Goal: Task Accomplishment & Management: Use online tool/utility

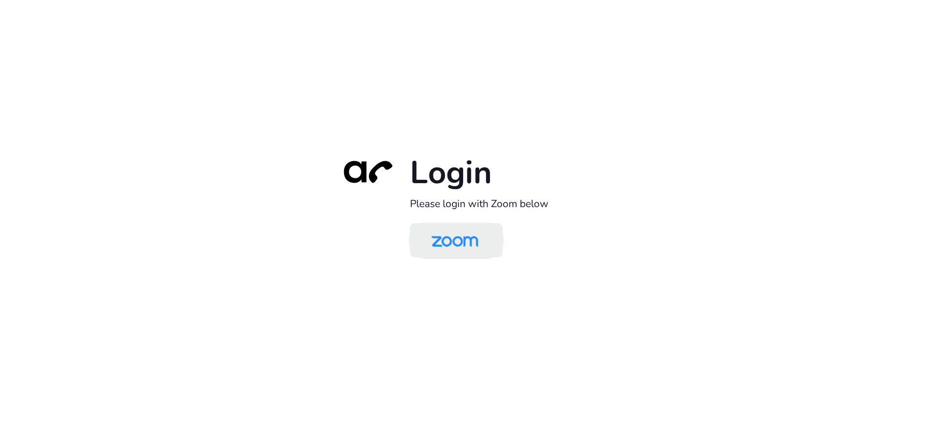
click at [460, 234] on img at bounding box center [454, 241] width 67 height 32
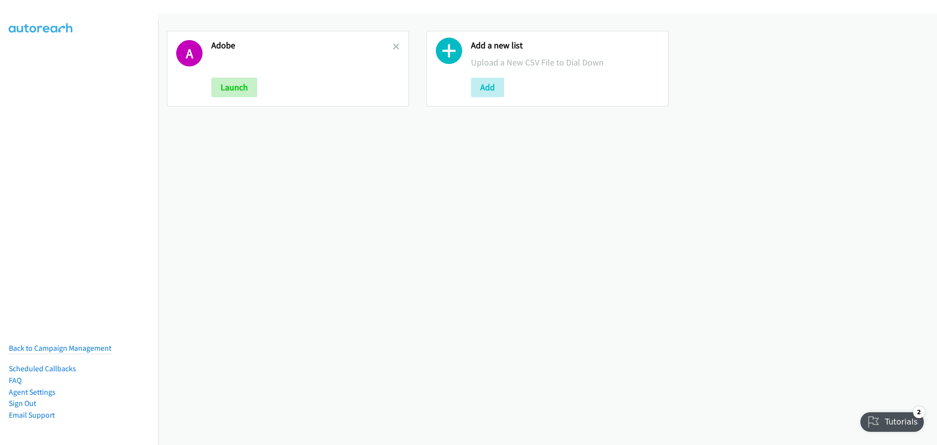
click at [389, 44] on h2 "Adobe" at bounding box center [302, 45] width 182 height 11
click at [393, 44] on icon at bounding box center [396, 47] width 7 height 7
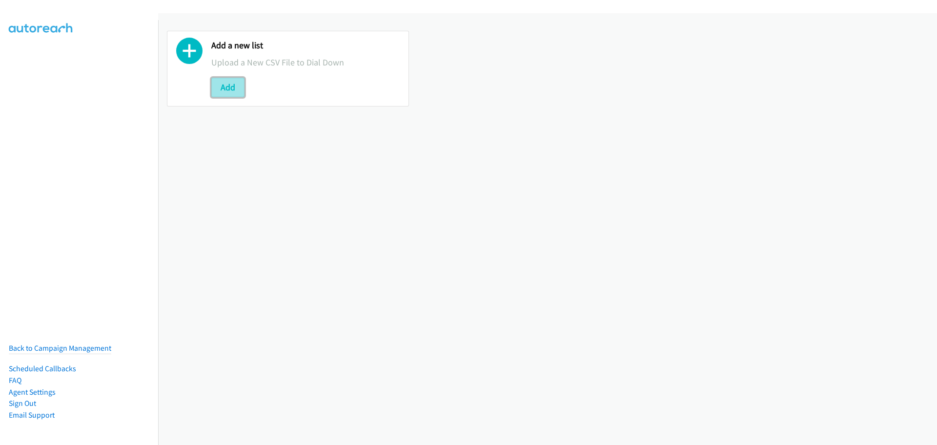
click at [216, 88] on button "Add" at bounding box center [227, 88] width 33 height 20
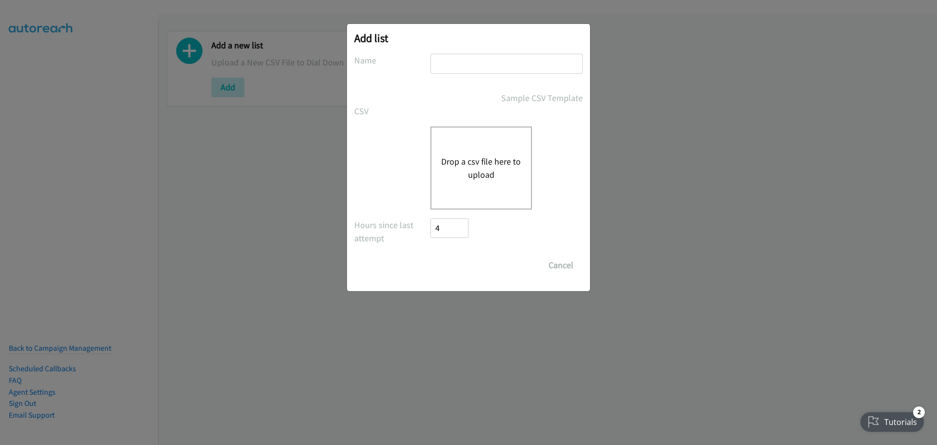
click at [476, 176] on button "Drop a csv file here to upload" at bounding box center [481, 168] width 80 height 26
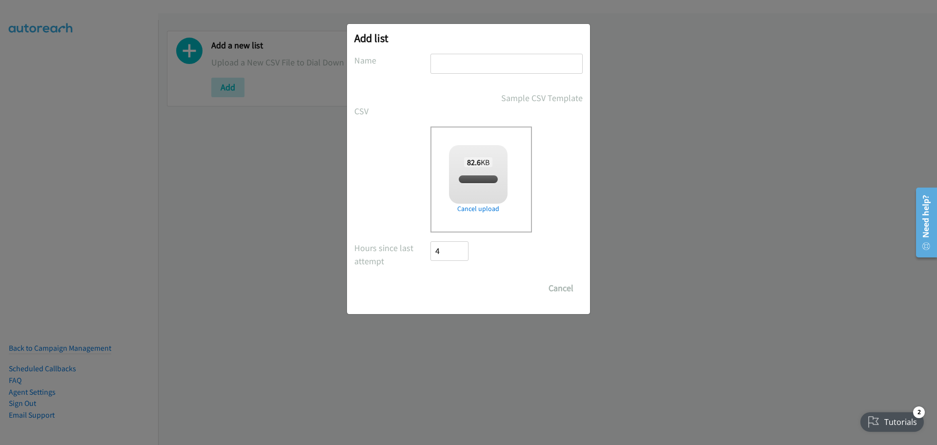
checkbox input "true"
click at [455, 61] on input "text" at bounding box center [507, 64] width 152 height 20
type input "[PERSON_NAME]"
drag, startPoint x: 473, startPoint y: 288, endPoint x: 467, endPoint y: 280, distance: 9.1
click at [473, 288] on input "Save List" at bounding box center [456, 288] width 51 height 20
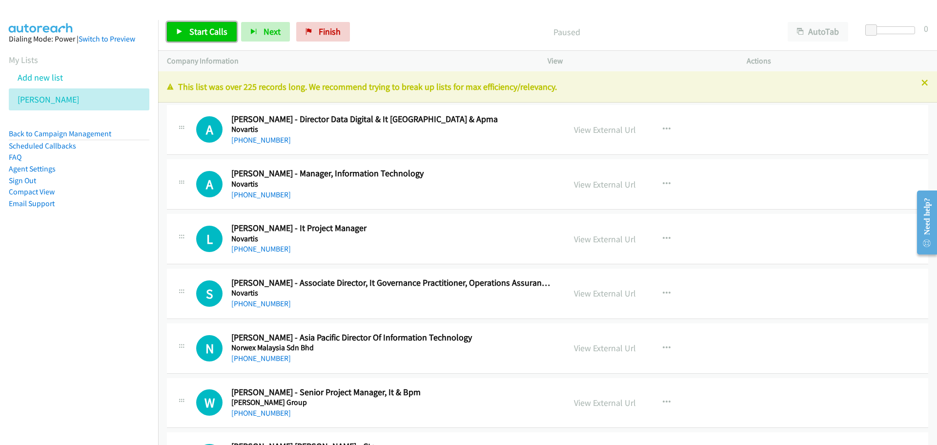
click at [197, 36] on span "Start Calls" at bounding box center [208, 31] width 38 height 11
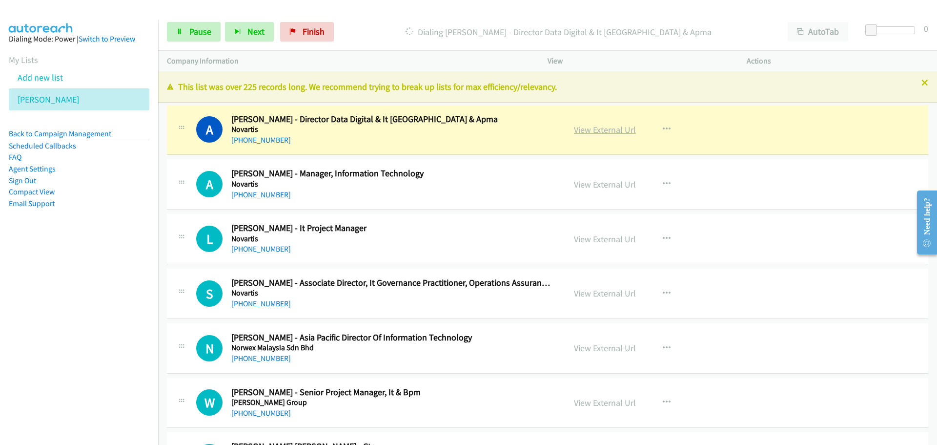
click at [610, 131] on link "View External Url" at bounding box center [605, 129] width 62 height 11
click at [188, 26] on link "Pause" at bounding box center [194, 32] width 54 height 20
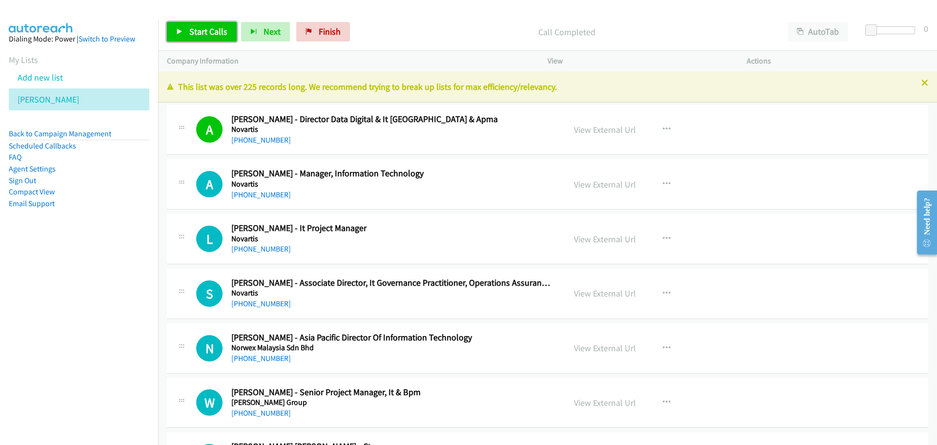
click at [216, 38] on link "Start Calls" at bounding box center [202, 32] width 70 height 20
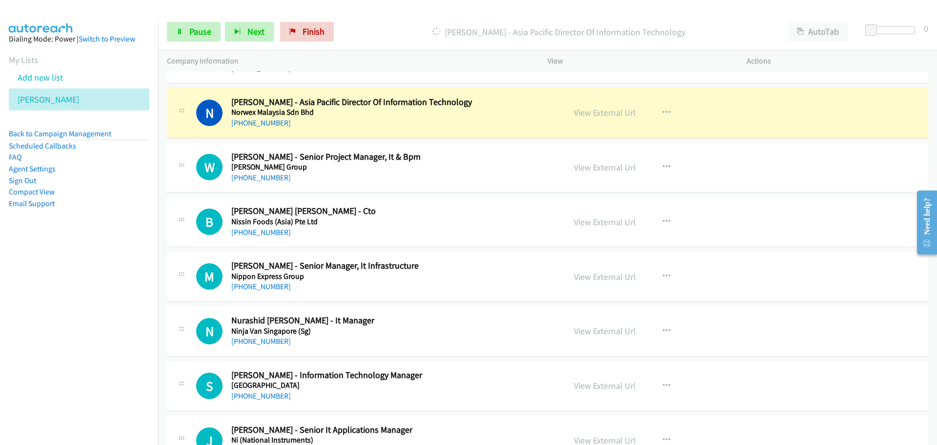
scroll to position [244, 0]
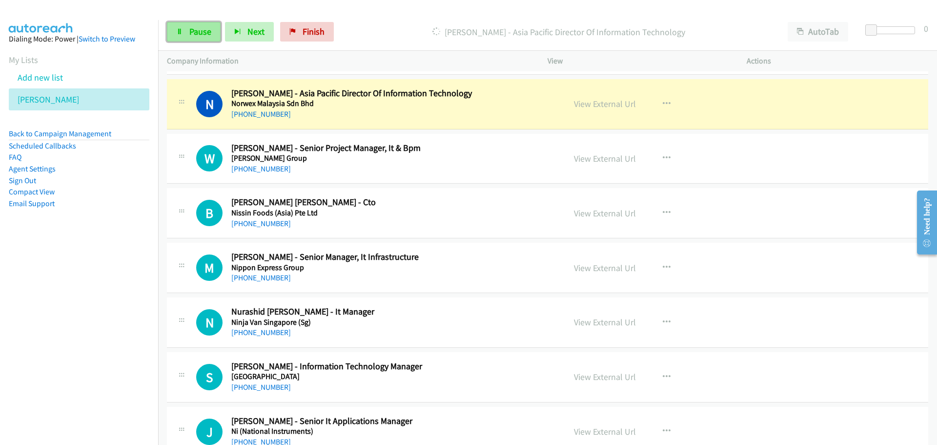
click at [177, 40] on link "Pause" at bounding box center [194, 32] width 54 height 20
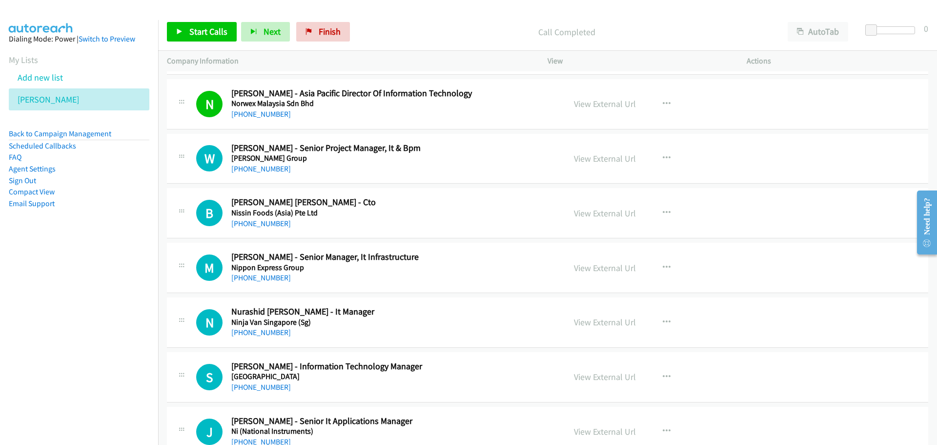
click at [200, 15] on div "Start Calls Pause Next Finish Call Completed AutoTab AutoTab 0" at bounding box center [547, 32] width 779 height 38
click at [199, 35] on span "Start Calls" at bounding box center [208, 31] width 38 height 11
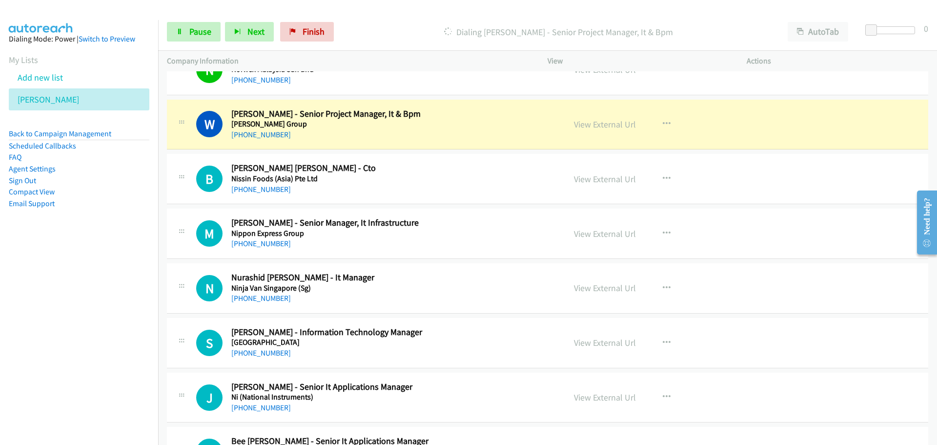
scroll to position [293, 0]
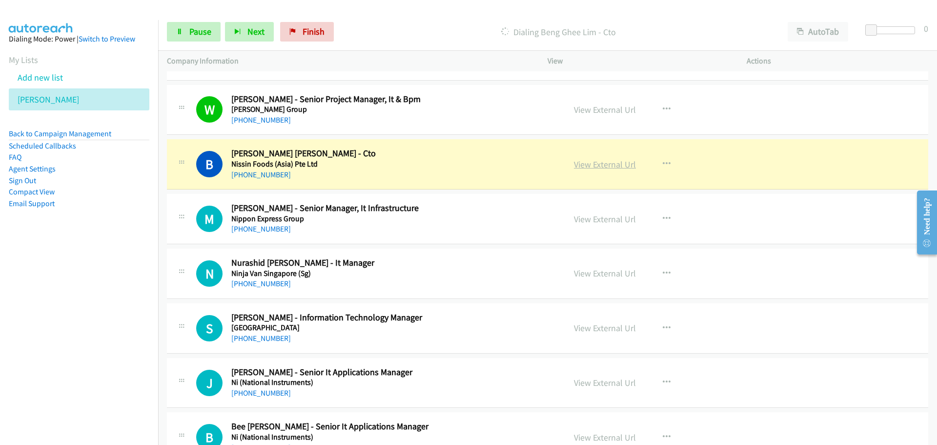
click at [611, 161] on link "View External Url" at bounding box center [605, 164] width 62 height 11
click at [199, 31] on span "Pause" at bounding box center [200, 31] width 22 height 11
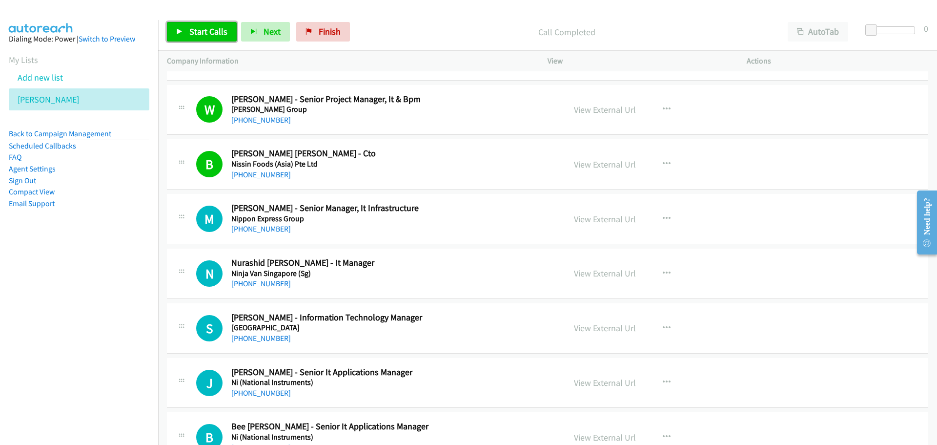
click at [185, 28] on link "Start Calls" at bounding box center [202, 32] width 70 height 20
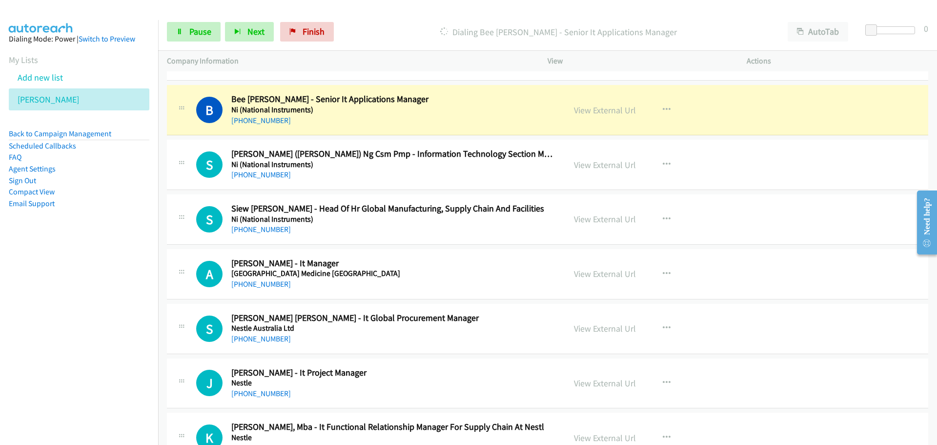
scroll to position [635, 0]
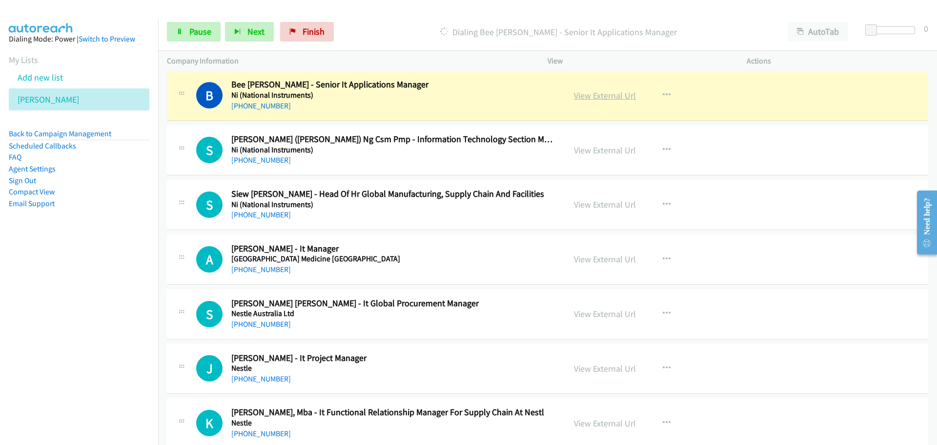
click at [591, 98] on link "View External Url" at bounding box center [605, 95] width 62 height 11
click at [203, 33] on span "Pause" at bounding box center [200, 31] width 22 height 11
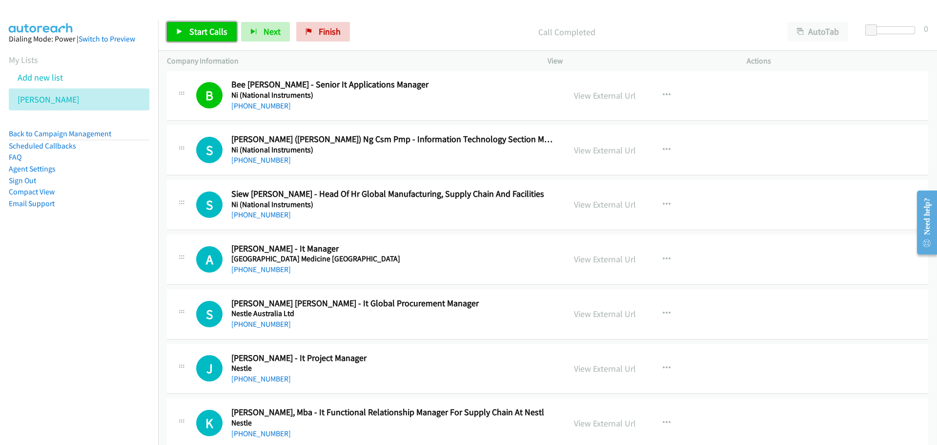
click at [202, 32] on span "Start Calls" at bounding box center [208, 31] width 38 height 11
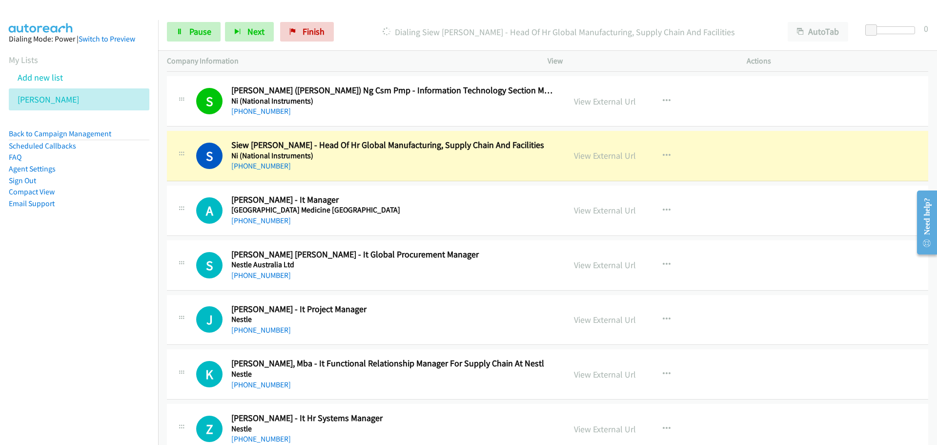
scroll to position [732, 0]
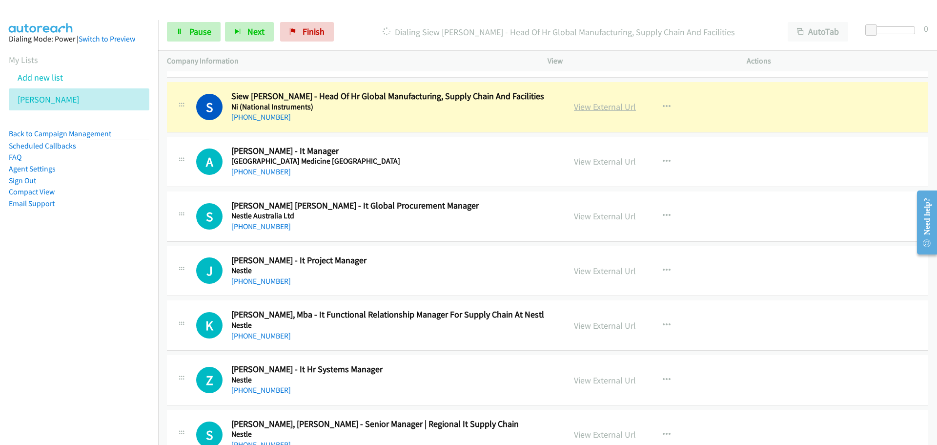
click at [593, 111] on link "View External Url" at bounding box center [605, 106] width 62 height 11
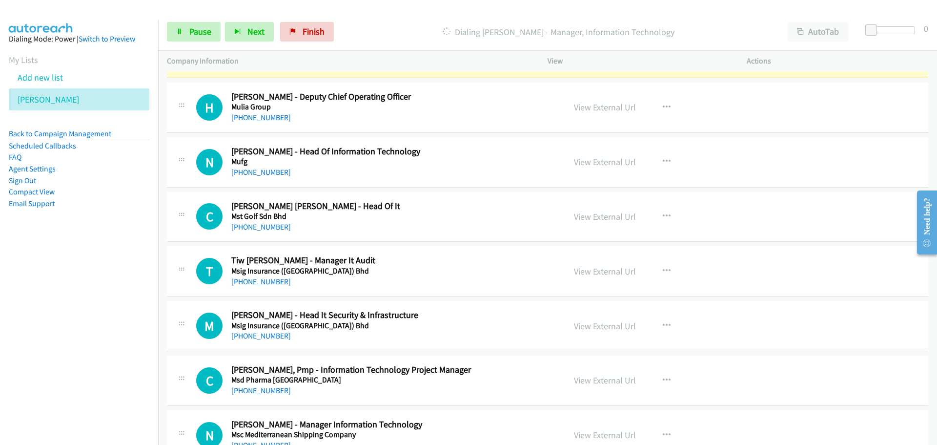
scroll to position [1611, 0]
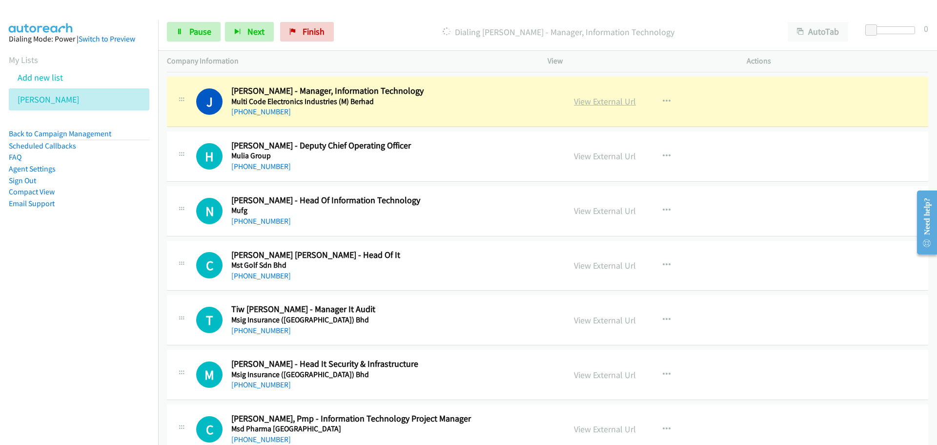
click at [602, 101] on link "View External Url" at bounding box center [605, 101] width 62 height 11
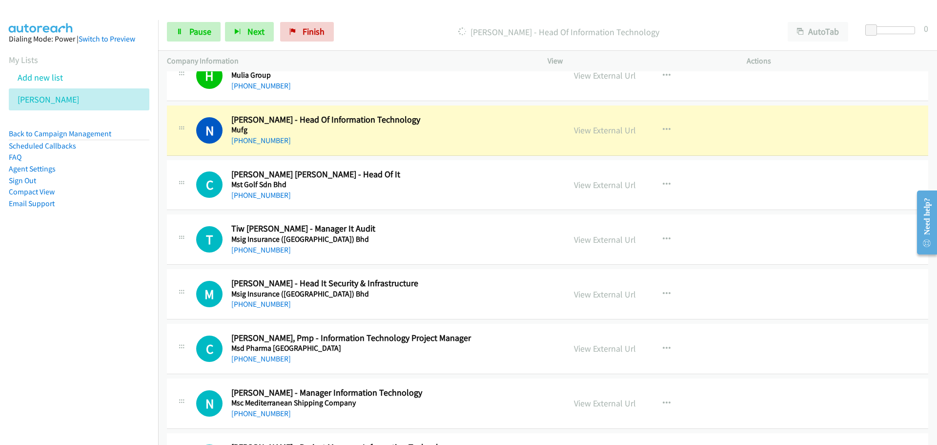
scroll to position [1709, 0]
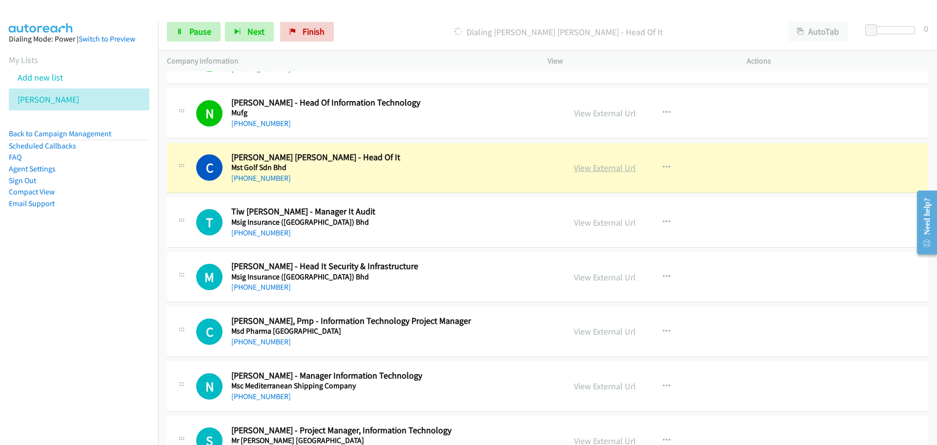
click at [586, 169] on link "View External Url" at bounding box center [605, 167] width 62 height 11
click at [183, 33] on link "Pause" at bounding box center [194, 32] width 54 height 20
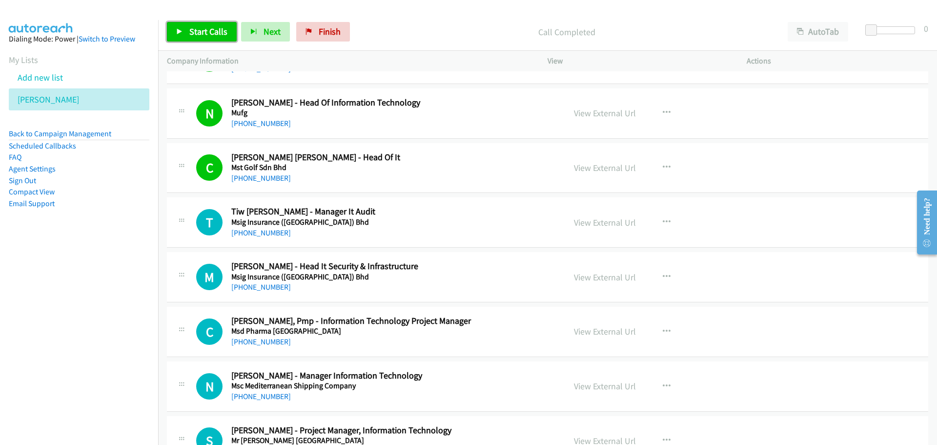
click at [200, 35] on span "Start Calls" at bounding box center [208, 31] width 38 height 11
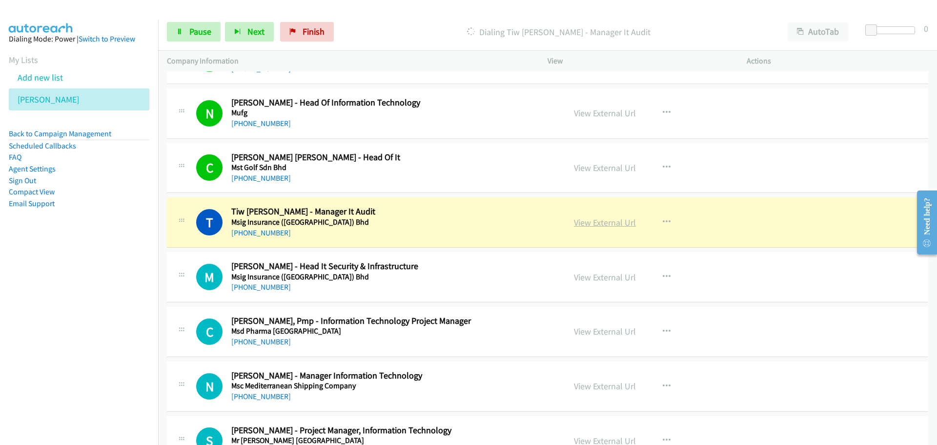
click at [579, 222] on link "View External Url" at bounding box center [605, 222] width 62 height 11
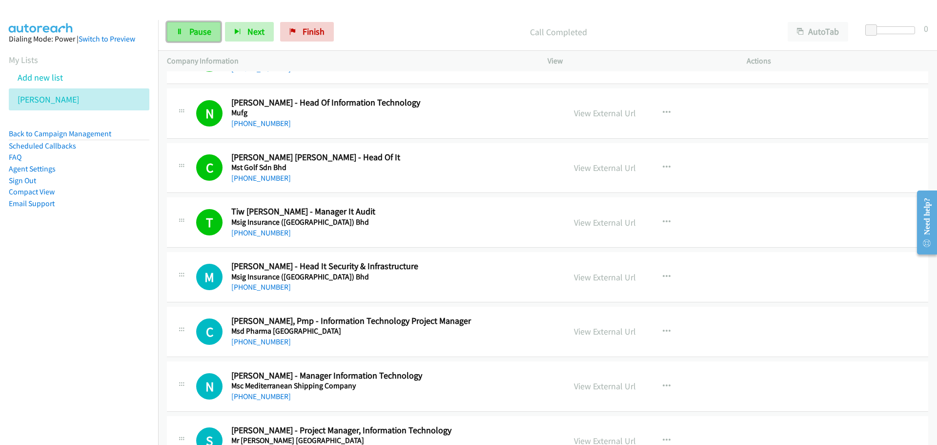
click at [178, 34] on icon at bounding box center [179, 32] width 7 height 7
click at [226, 31] on span "Start Calls" at bounding box center [208, 31] width 38 height 11
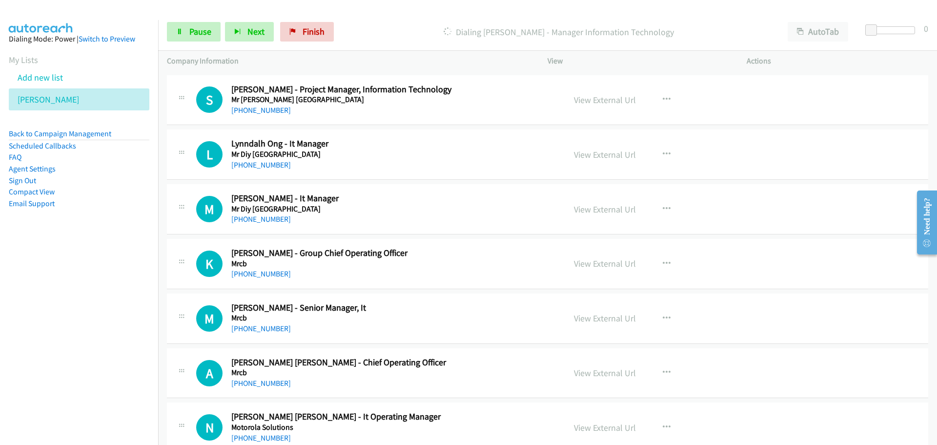
scroll to position [2050, 0]
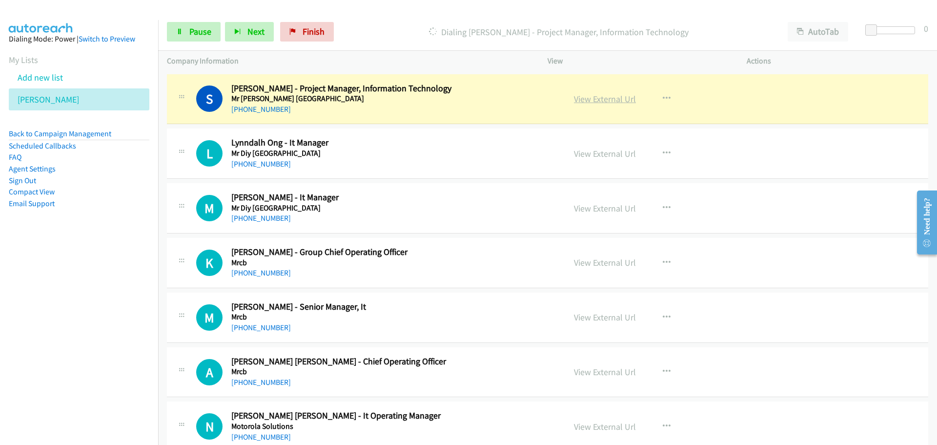
click at [583, 98] on link "View External Url" at bounding box center [605, 98] width 62 height 11
click at [205, 36] on span "Pause" at bounding box center [200, 31] width 22 height 11
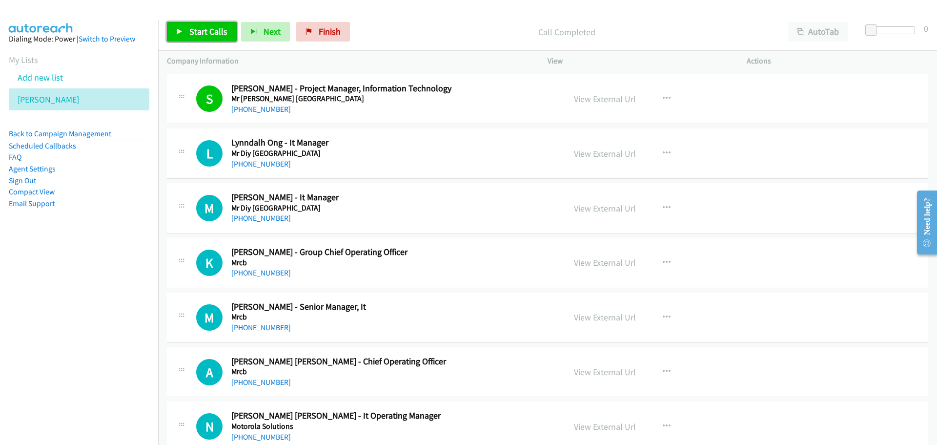
click at [177, 39] on link "Start Calls" at bounding box center [202, 32] width 70 height 20
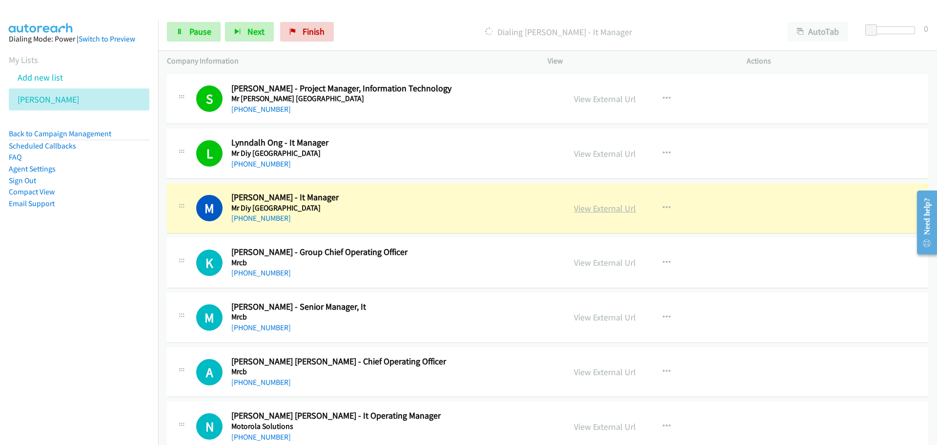
click at [615, 209] on link "View External Url" at bounding box center [605, 208] width 62 height 11
click at [190, 36] on span "Pause" at bounding box center [200, 31] width 22 height 11
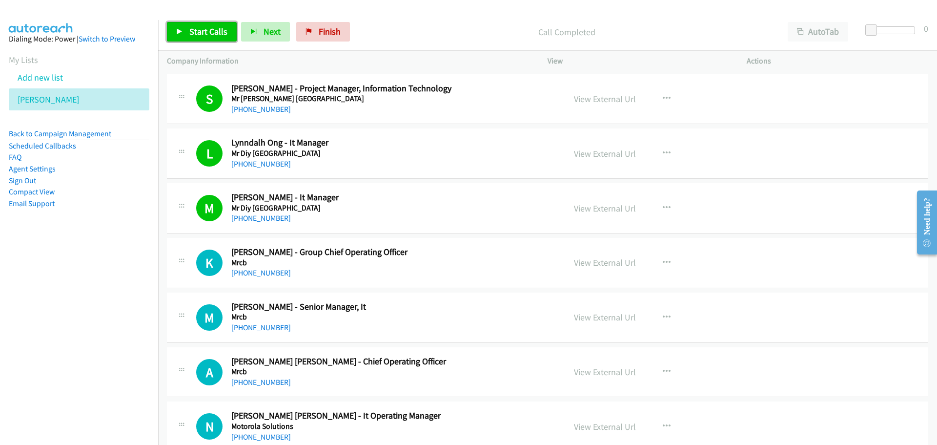
click at [194, 29] on span "Start Calls" at bounding box center [208, 31] width 38 height 11
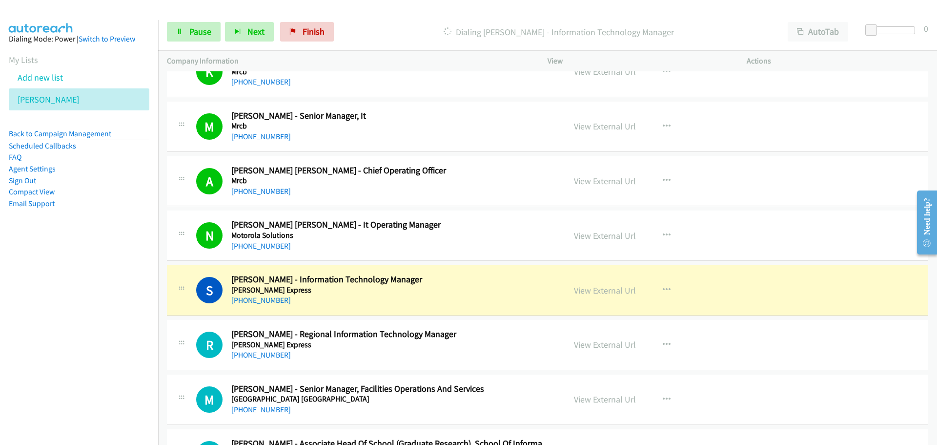
scroll to position [2295, 0]
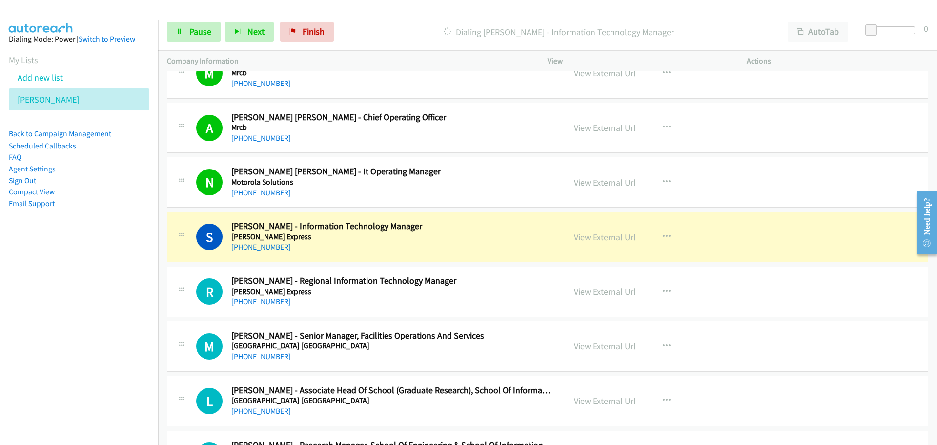
click at [608, 236] on link "View External Url" at bounding box center [605, 236] width 62 height 11
click at [192, 25] on link "Pause" at bounding box center [194, 32] width 54 height 20
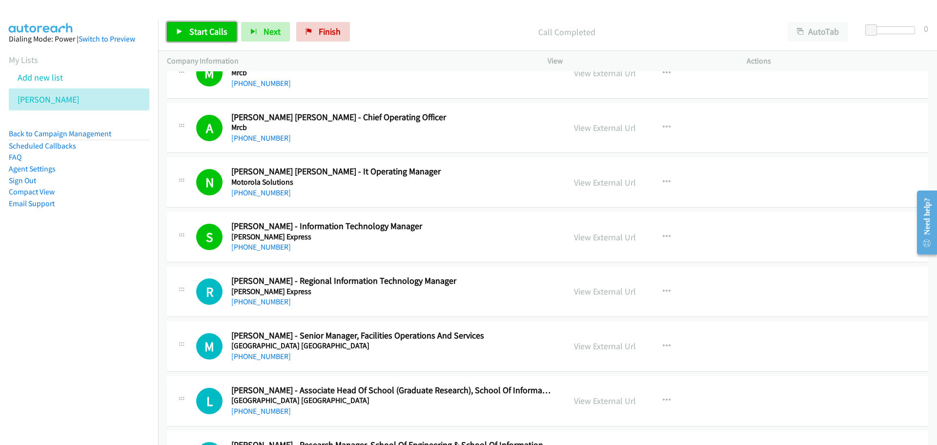
click at [212, 29] on span "Start Calls" at bounding box center [208, 31] width 38 height 11
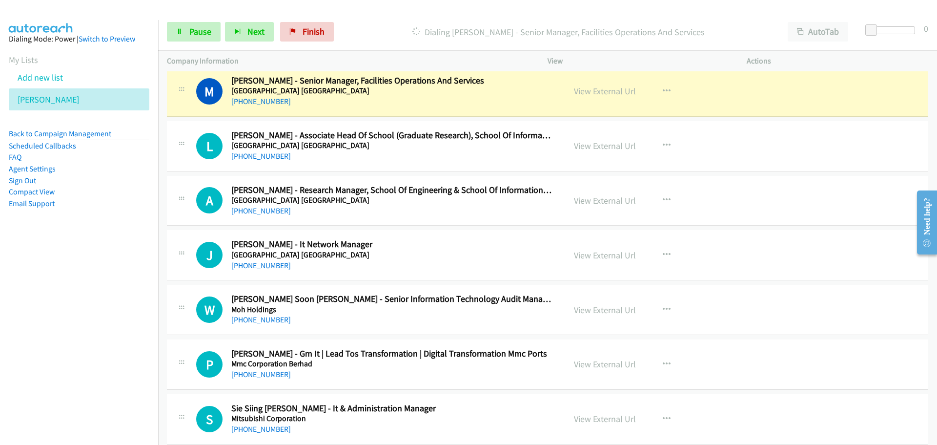
scroll to position [2539, 0]
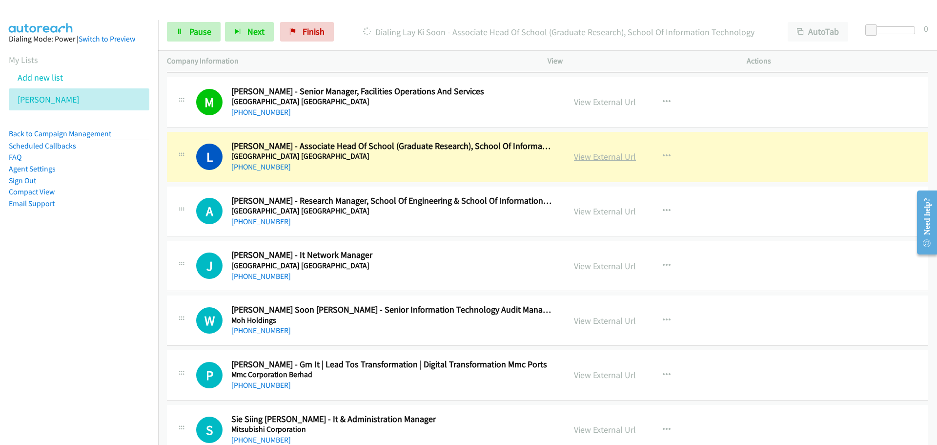
drag, startPoint x: 602, startPoint y: 164, endPoint x: 596, endPoint y: 161, distance: 7.4
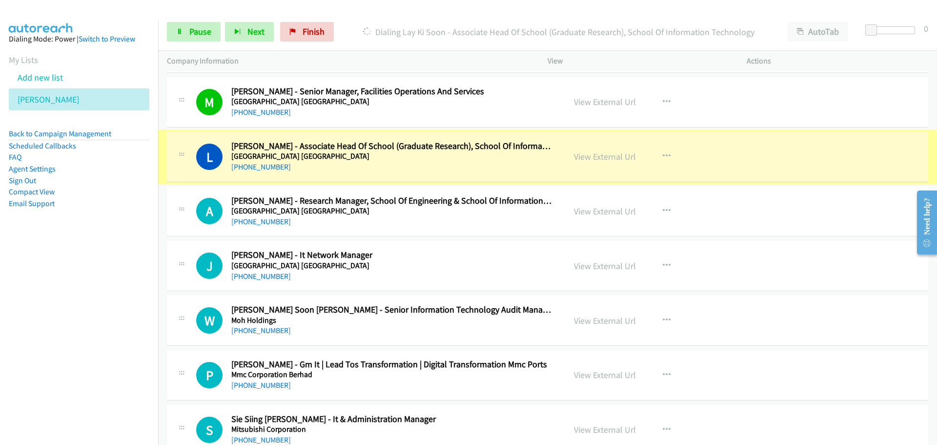
click at [596, 161] on link "View External Url" at bounding box center [605, 156] width 62 height 11
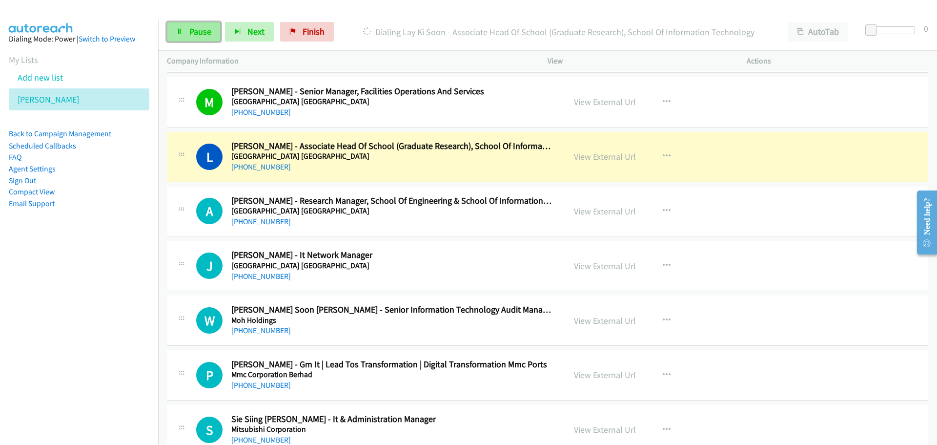
click at [207, 31] on span "Pause" at bounding box center [200, 31] width 22 height 11
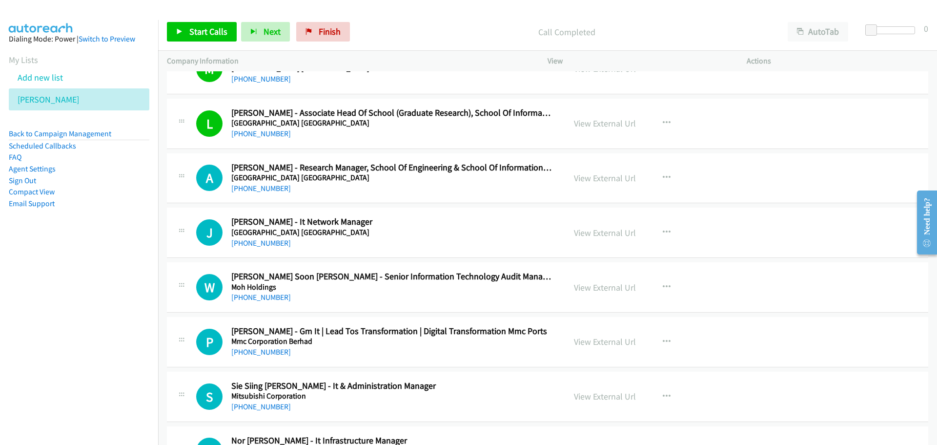
scroll to position [2587, 0]
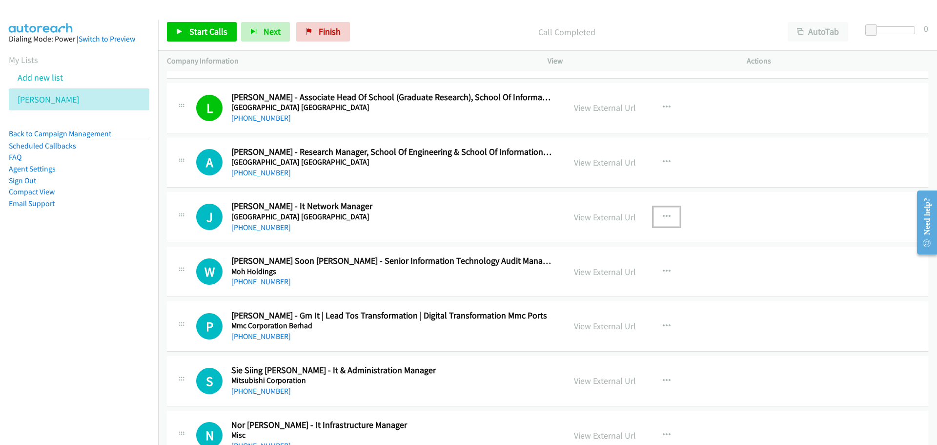
click at [658, 212] on button "button" at bounding box center [667, 217] width 26 height 20
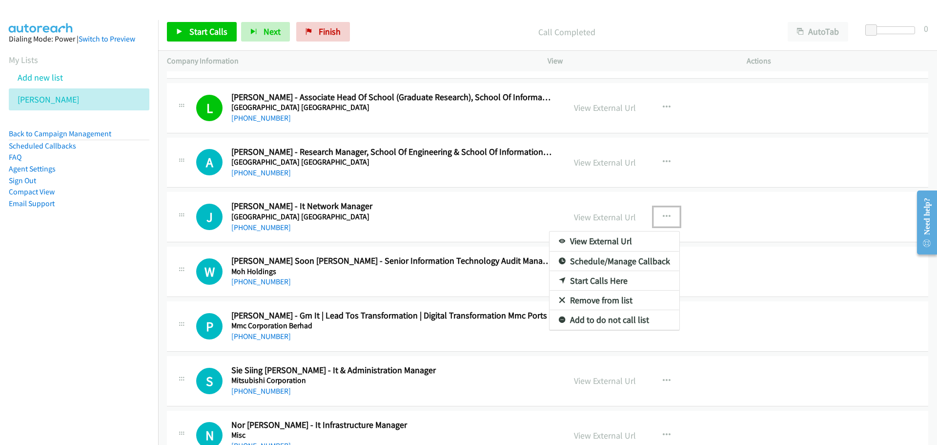
click at [514, 198] on div at bounding box center [468, 222] width 937 height 445
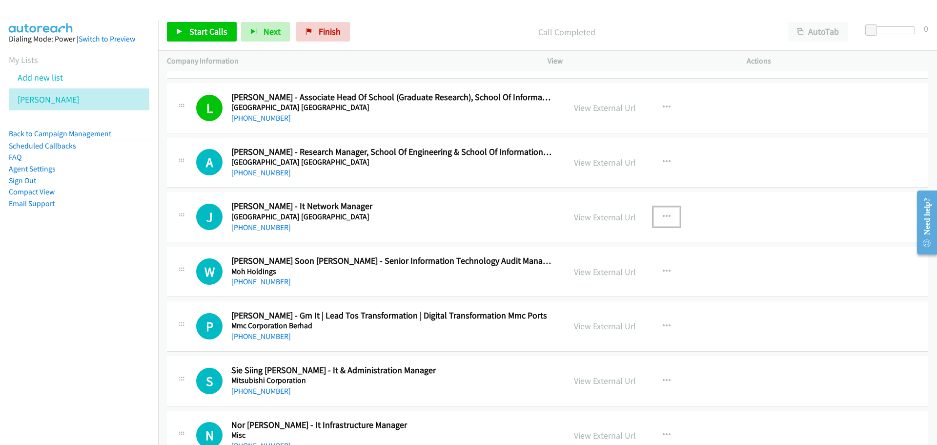
click at [671, 214] on button "button" at bounding box center [667, 217] width 26 height 20
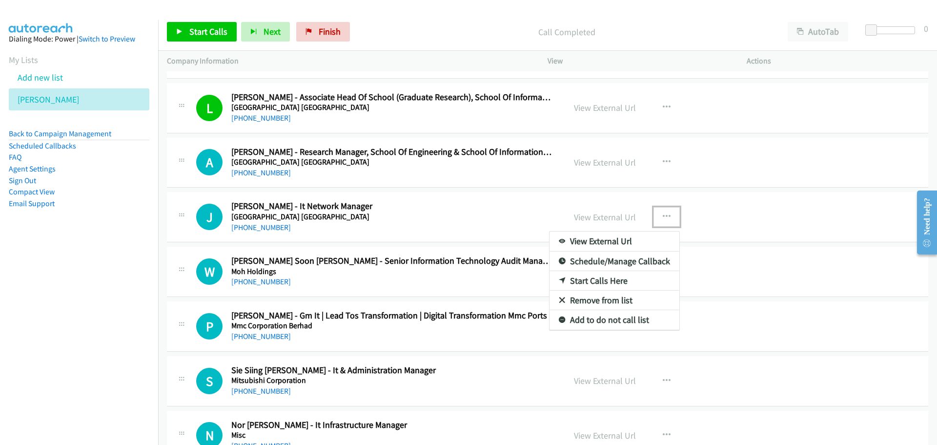
click at [600, 282] on link "Start Calls Here" at bounding box center [615, 281] width 130 height 20
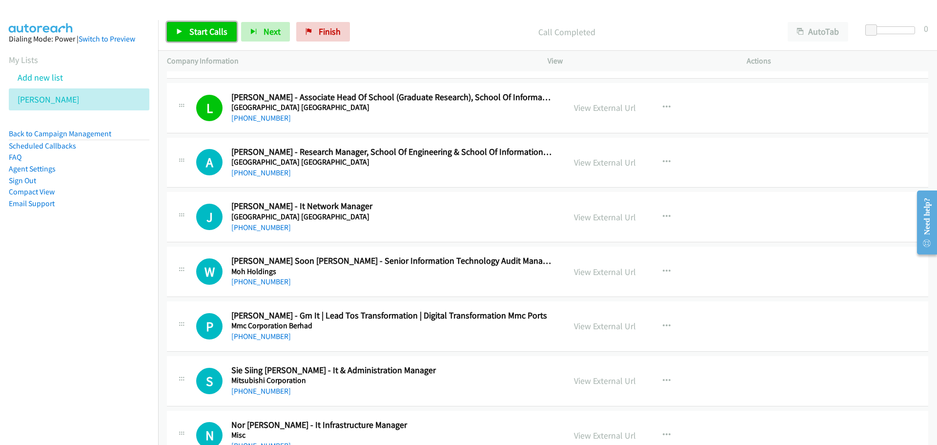
click at [185, 26] on link "Start Calls" at bounding box center [202, 32] width 70 height 20
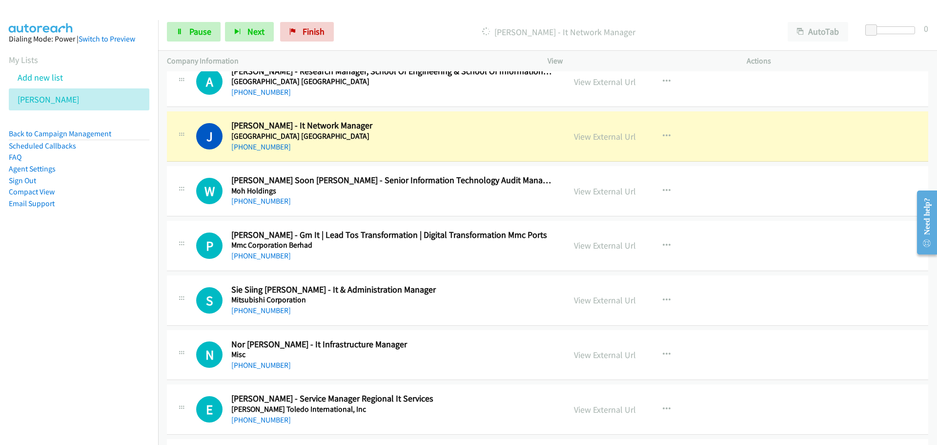
scroll to position [2685, 0]
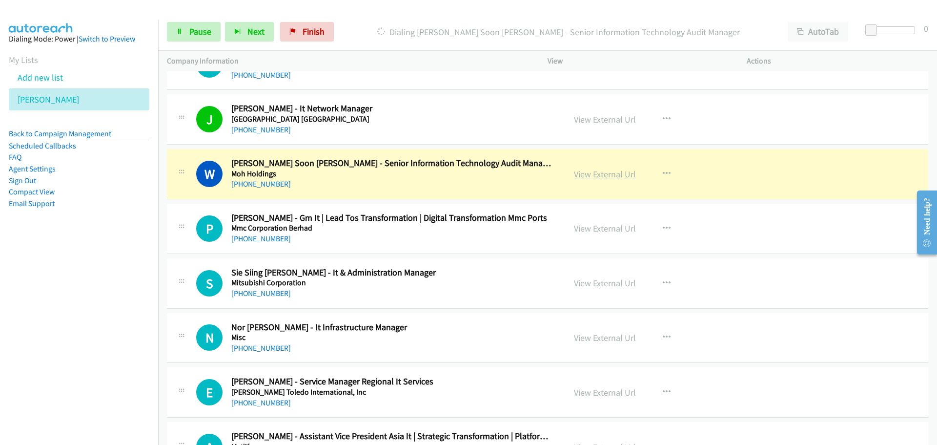
click at [607, 174] on link "View External Url" at bounding box center [605, 173] width 62 height 11
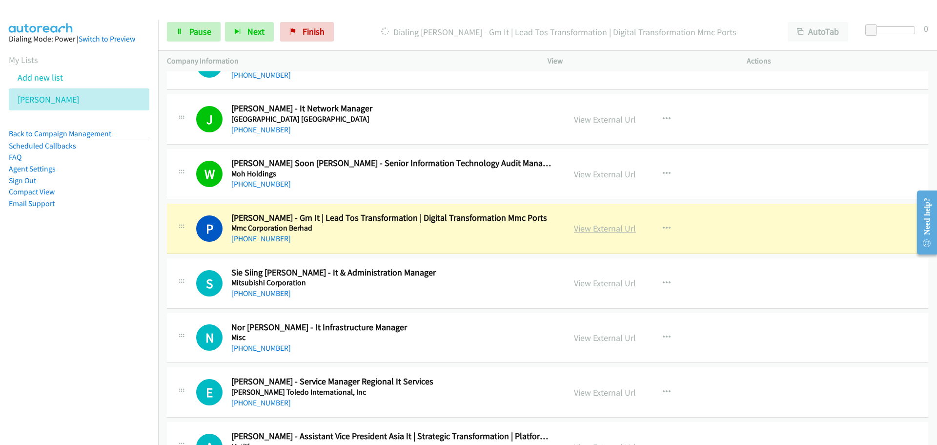
click at [589, 228] on link "View External Url" at bounding box center [605, 228] width 62 height 11
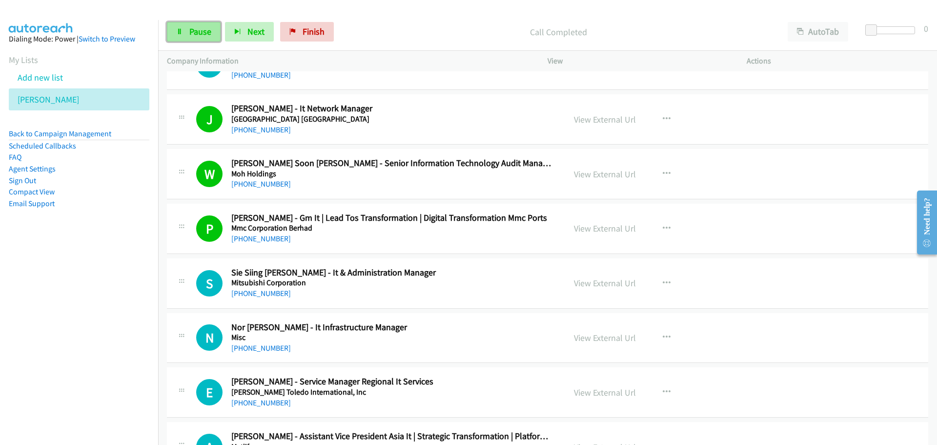
click at [200, 30] on span "Pause" at bounding box center [200, 31] width 22 height 11
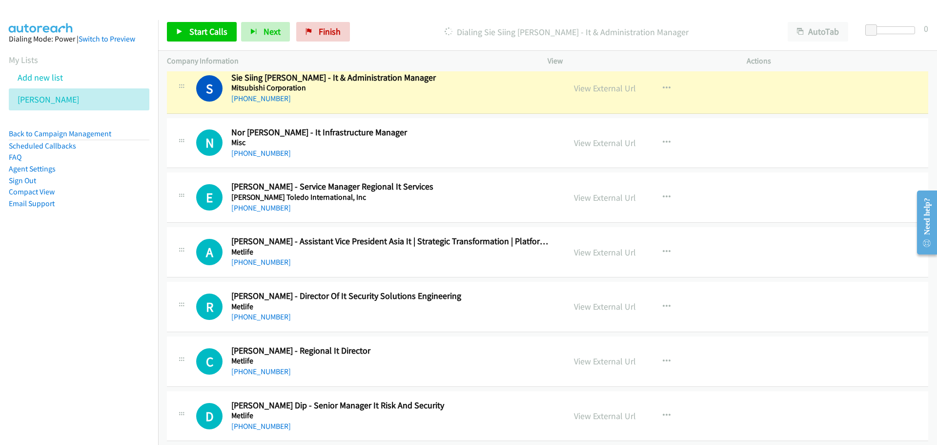
scroll to position [2880, 0]
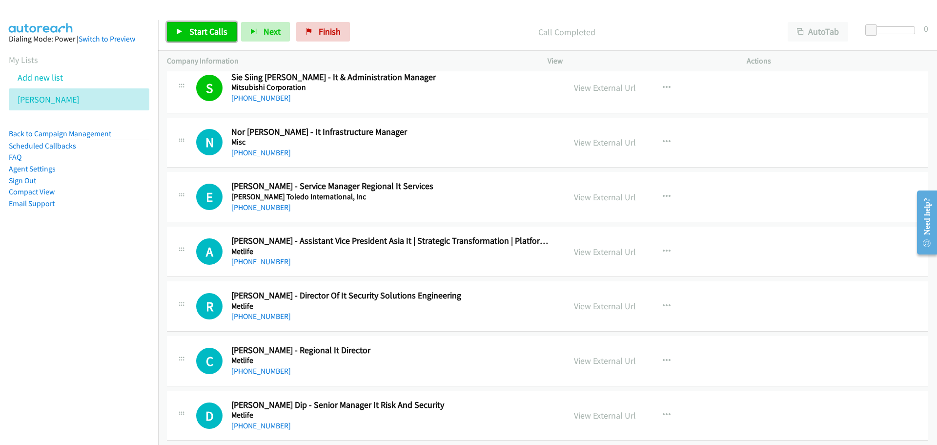
click at [205, 24] on link "Start Calls" at bounding box center [202, 32] width 70 height 20
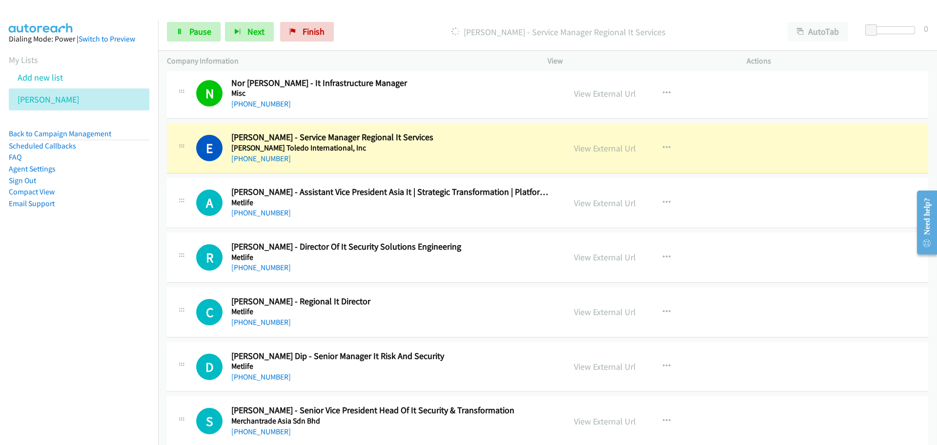
scroll to position [2978, 0]
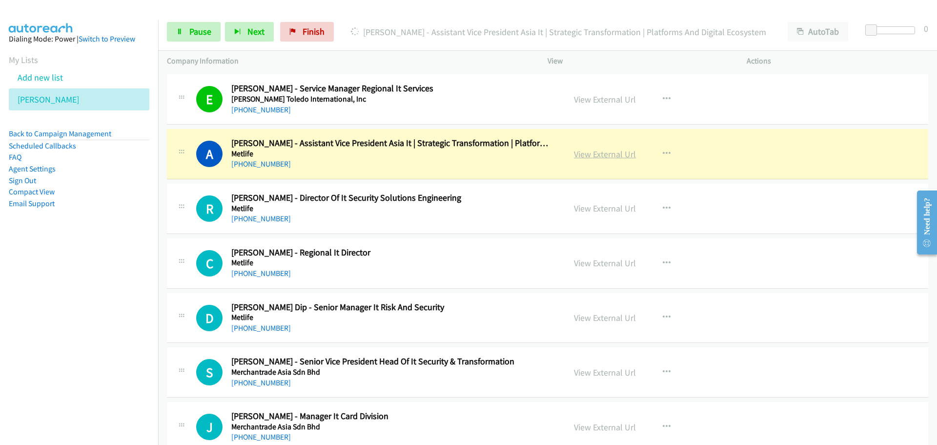
click at [621, 154] on link "View External Url" at bounding box center [605, 153] width 62 height 11
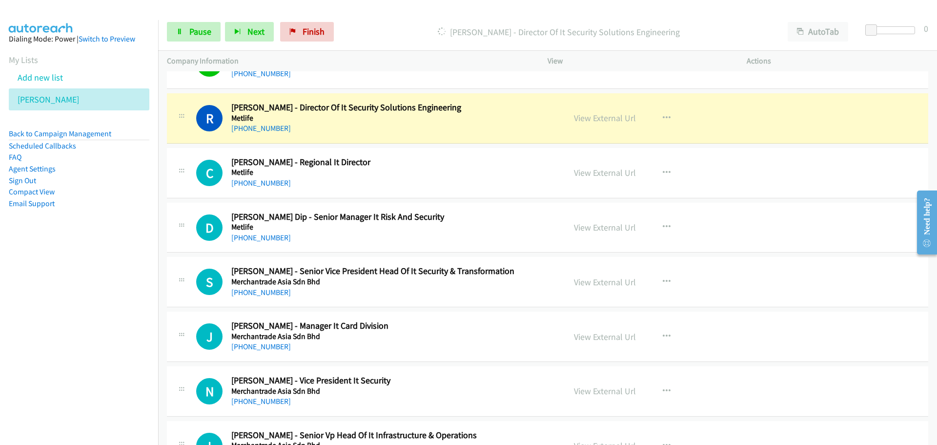
scroll to position [3076, 0]
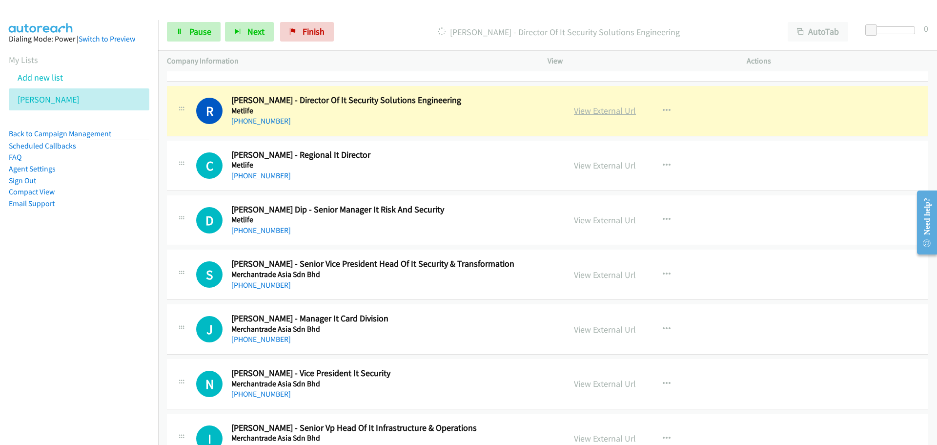
click at [614, 109] on link "View External Url" at bounding box center [605, 110] width 62 height 11
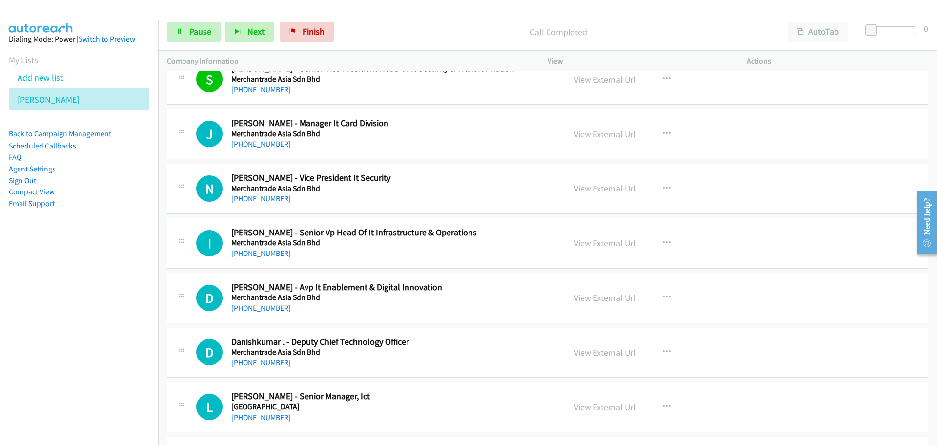
scroll to position [3320, 0]
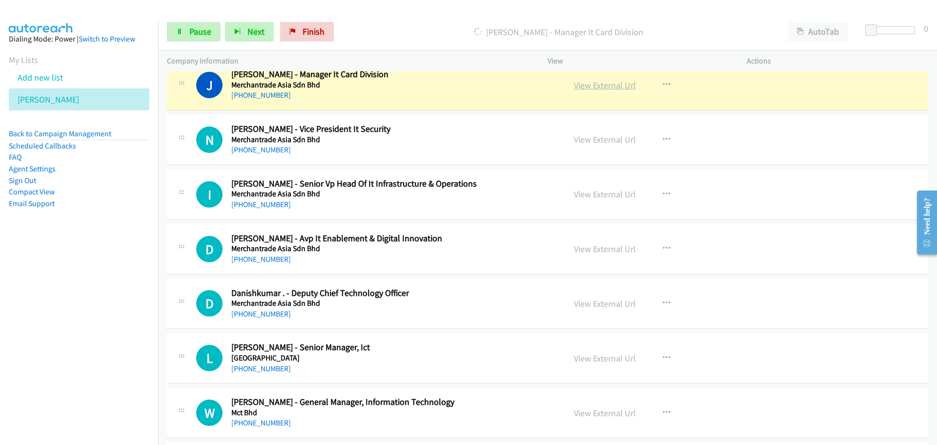
click at [601, 87] on link "View External Url" at bounding box center [605, 85] width 62 height 11
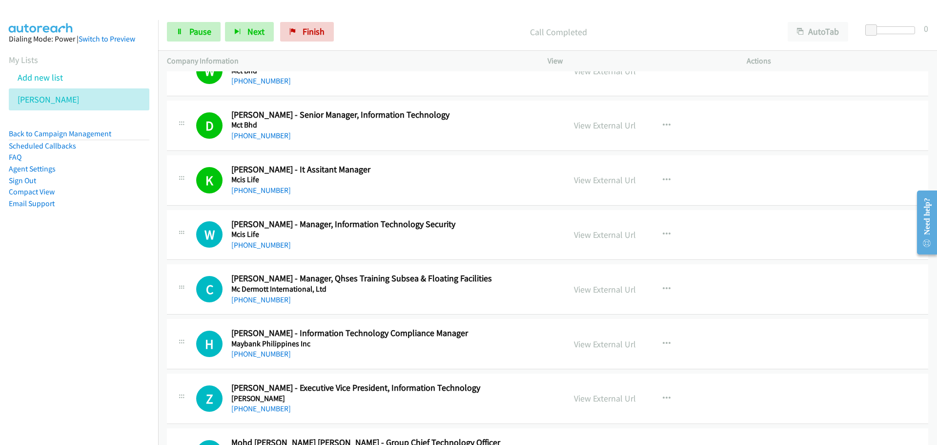
scroll to position [3710, 0]
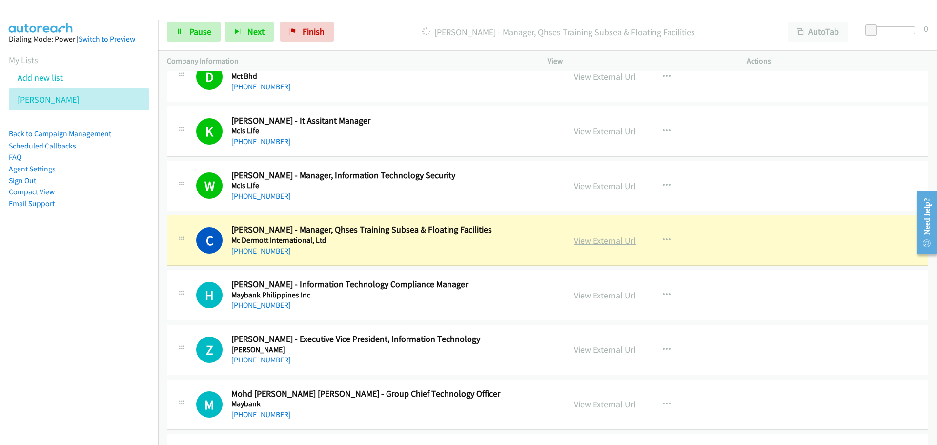
click at [615, 240] on link "View External Url" at bounding box center [605, 240] width 62 height 11
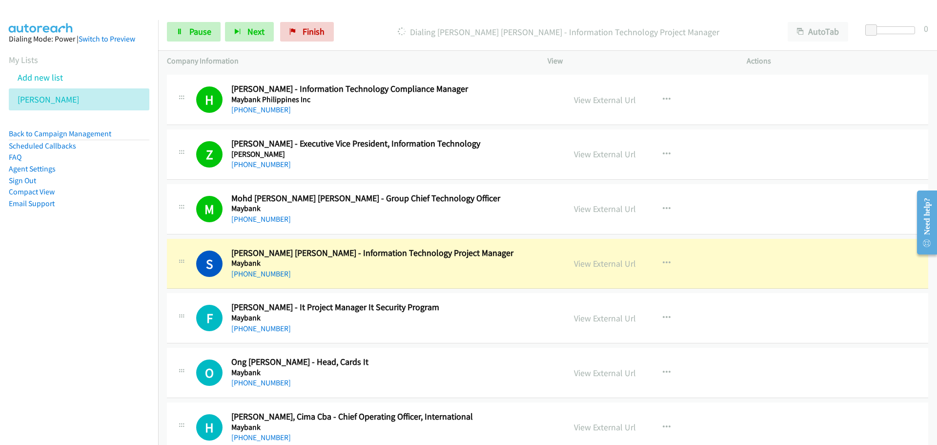
scroll to position [3954, 0]
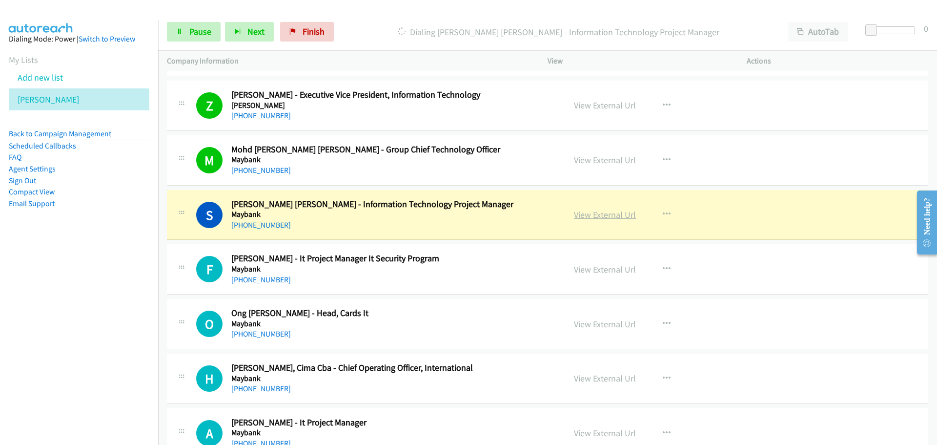
click at [584, 218] on link "View External Url" at bounding box center [605, 214] width 62 height 11
click at [198, 34] on span "Pause" at bounding box center [200, 31] width 22 height 11
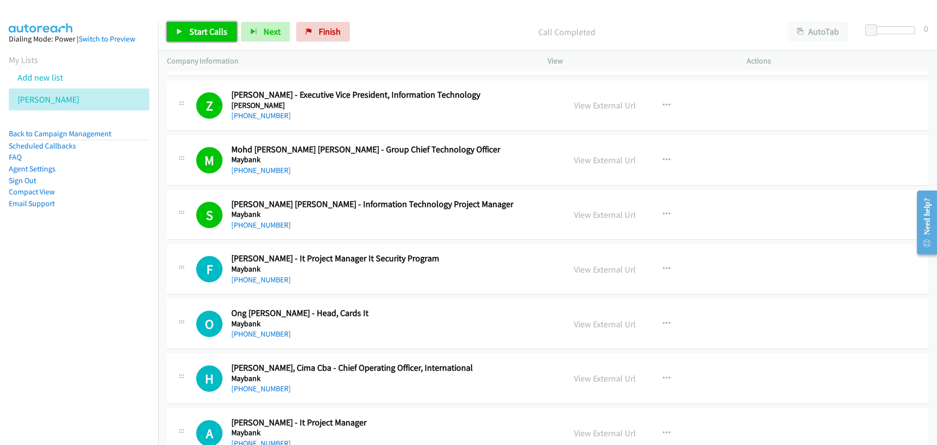
click at [210, 39] on link "Start Calls" at bounding box center [202, 32] width 70 height 20
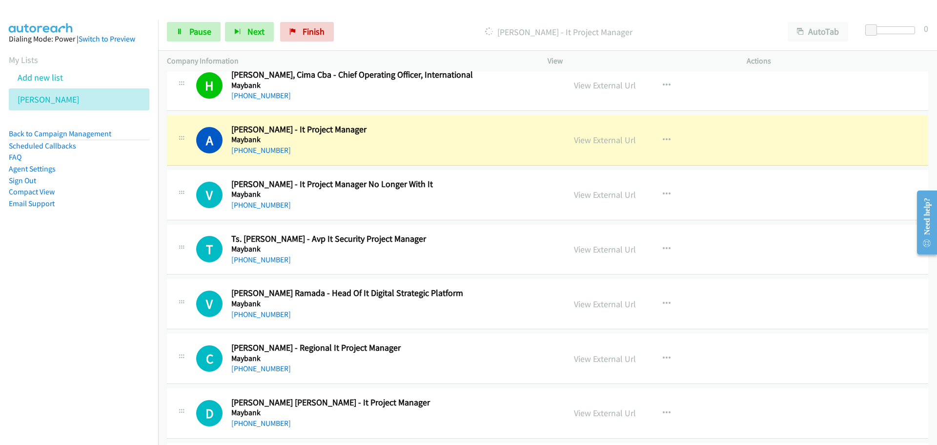
scroll to position [4296, 0]
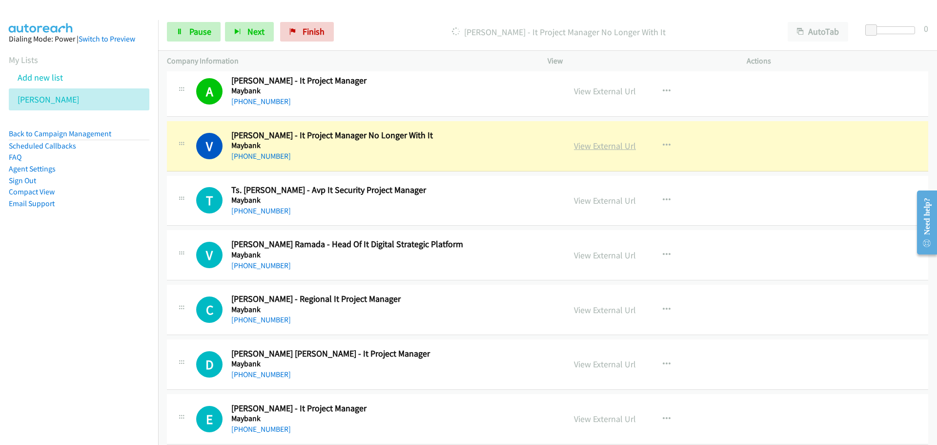
click at [589, 151] on link "View External Url" at bounding box center [605, 145] width 62 height 11
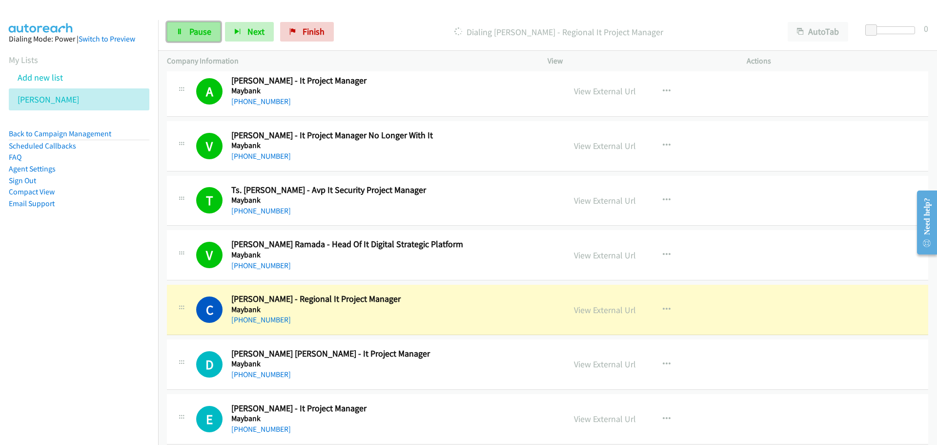
click at [194, 31] on span "Pause" at bounding box center [200, 31] width 22 height 11
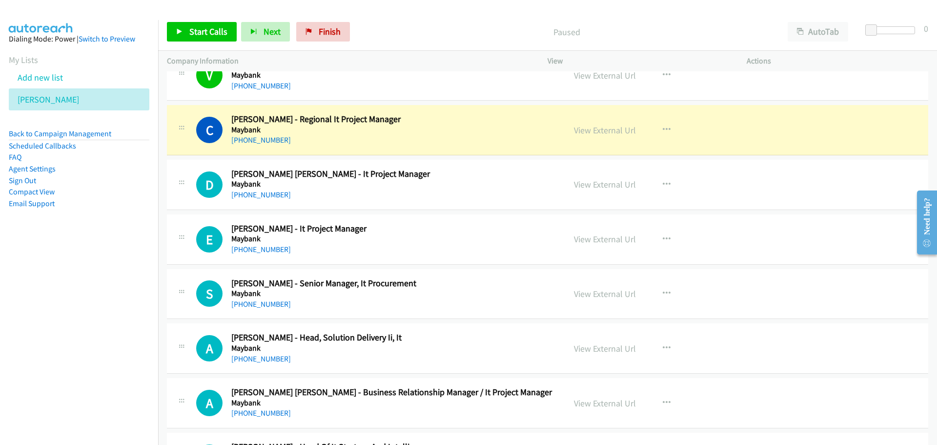
scroll to position [4491, 0]
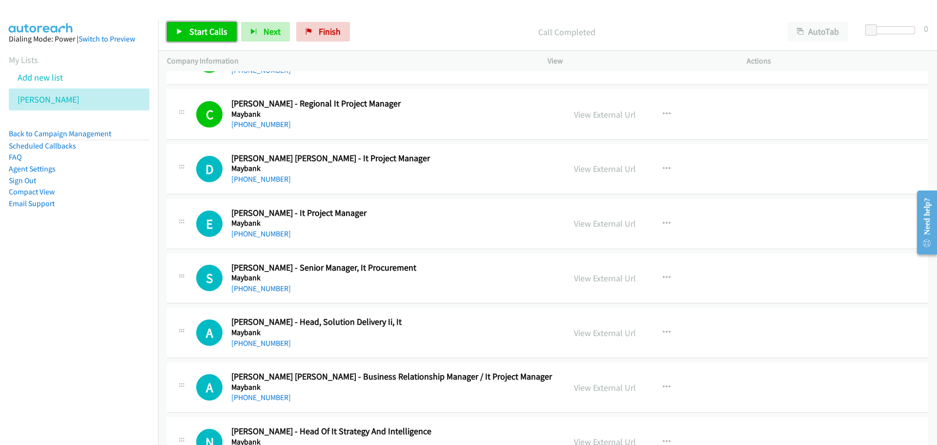
click at [207, 31] on span "Start Calls" at bounding box center [208, 31] width 38 height 11
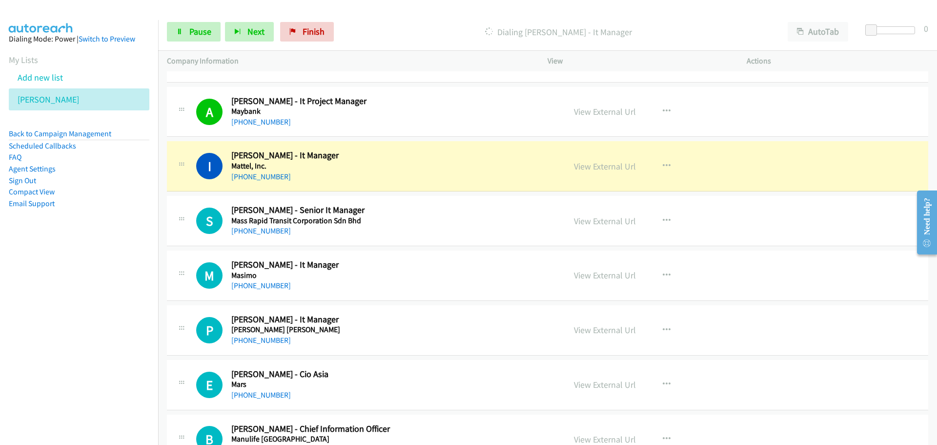
scroll to position [4980, 0]
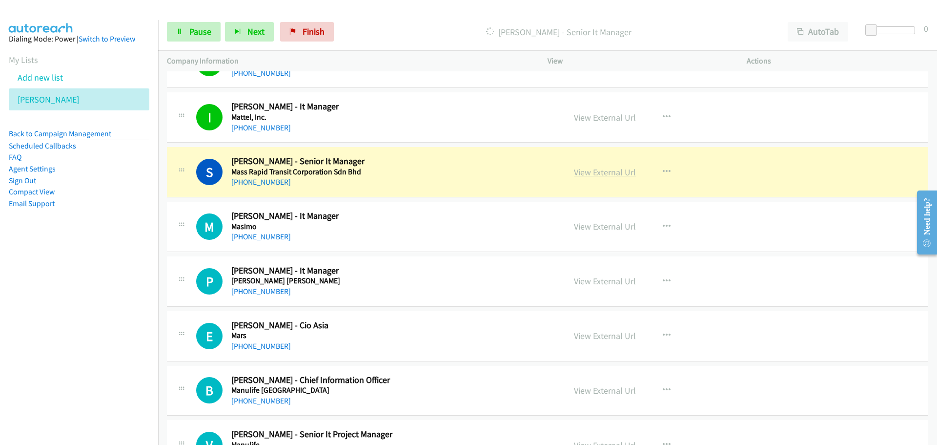
click at [588, 176] on link "View External Url" at bounding box center [605, 171] width 62 height 11
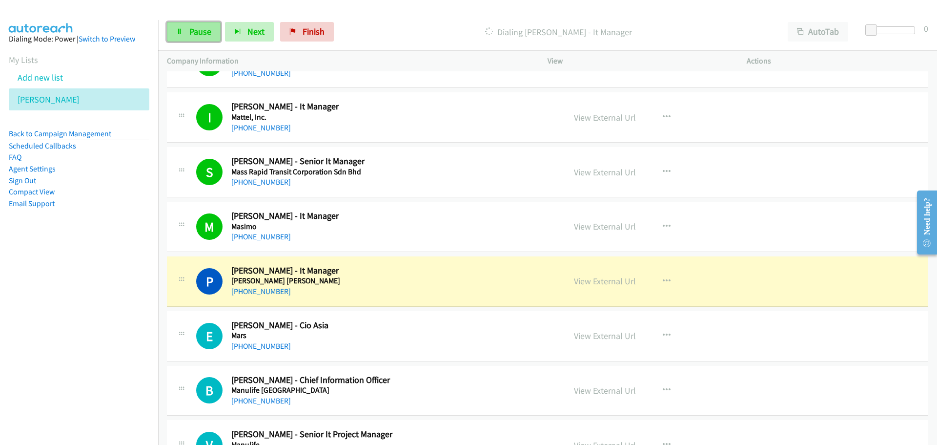
click at [201, 24] on link "Pause" at bounding box center [194, 32] width 54 height 20
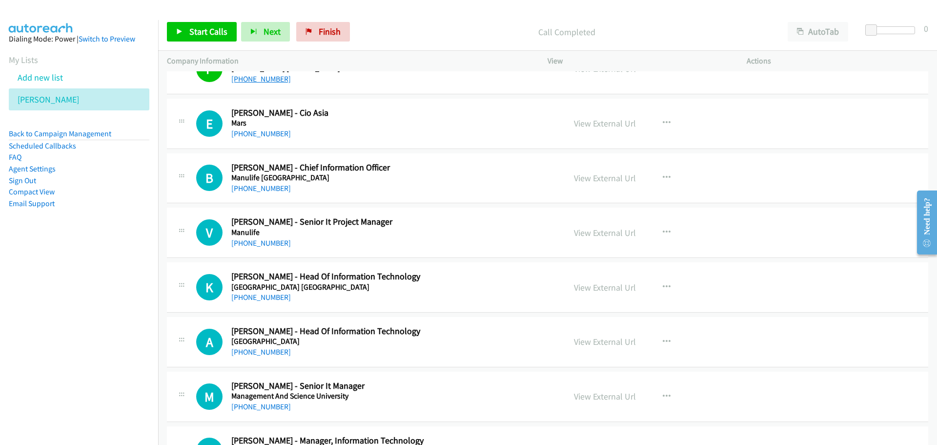
scroll to position [5175, 0]
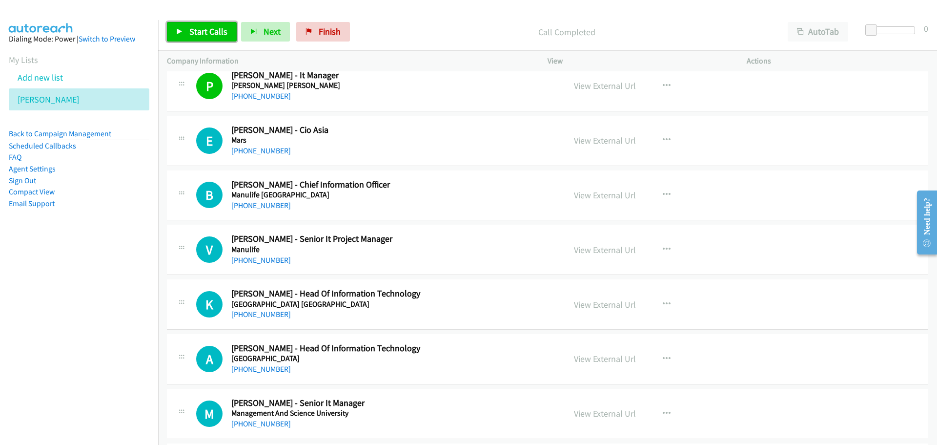
click at [213, 39] on link "Start Calls" at bounding box center [202, 32] width 70 height 20
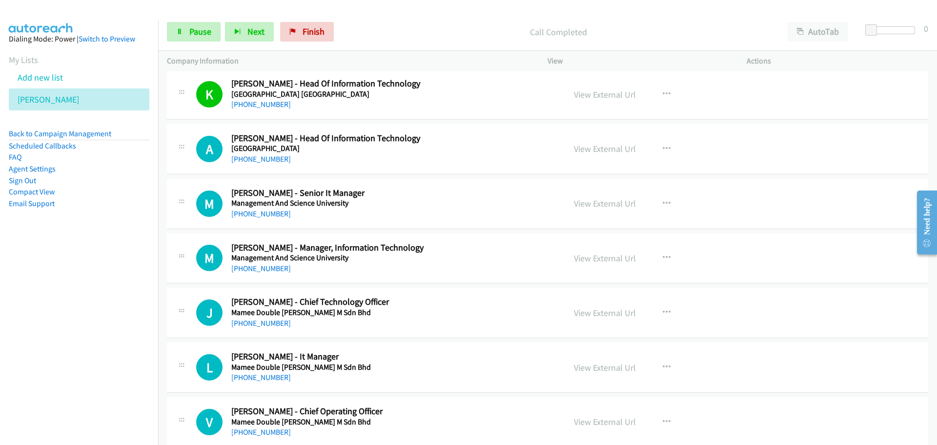
scroll to position [5370, 0]
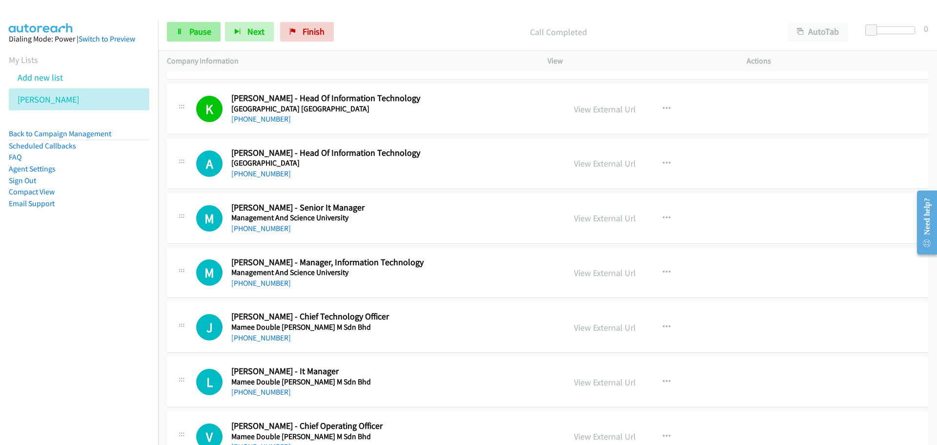
drag, startPoint x: 196, startPoint y: 34, endPoint x: 183, endPoint y: 40, distance: 14.0
click at [196, 34] on span "Pause" at bounding box center [200, 31] width 22 height 11
click at [213, 34] on span "Start Calls" at bounding box center [208, 31] width 38 height 11
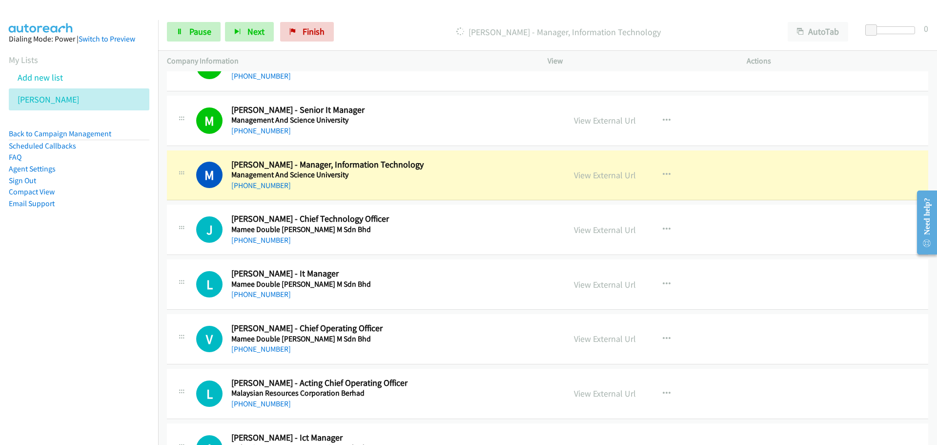
scroll to position [5517, 0]
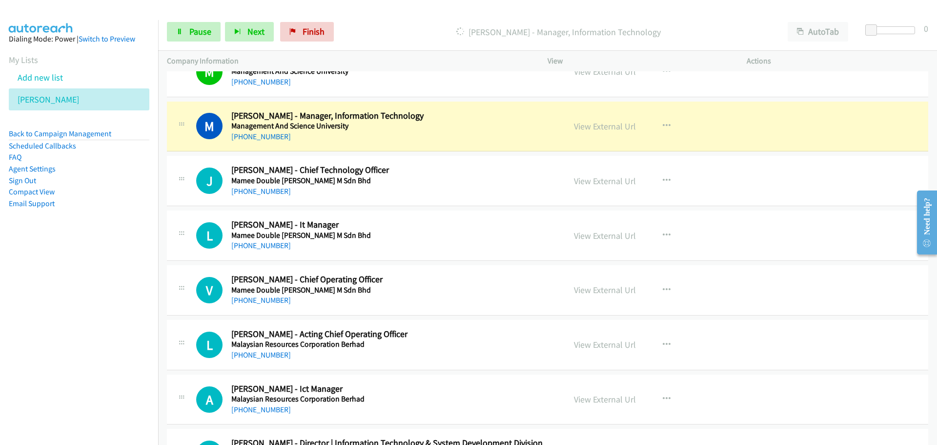
click at [206, 21] on div "Start Calls Pause Next Finish Dialing Mohd Ibrahim - Manager, Information Techn…" at bounding box center [547, 32] width 779 height 38
click at [205, 31] on span "Pause" at bounding box center [200, 31] width 22 height 11
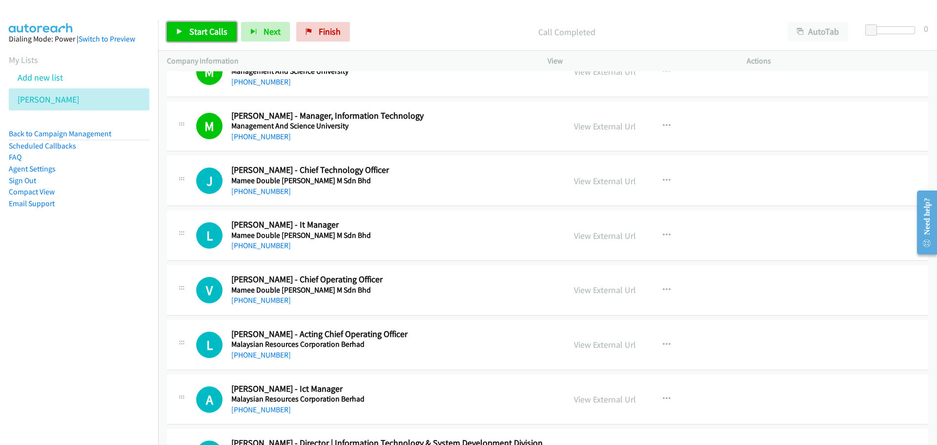
click at [215, 32] on span "Start Calls" at bounding box center [208, 31] width 38 height 11
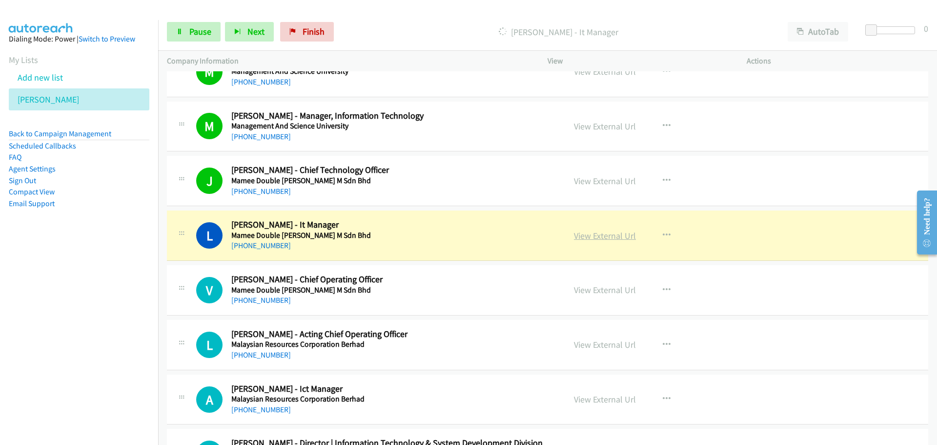
click at [609, 237] on link "View External Url" at bounding box center [605, 235] width 62 height 11
click at [186, 30] on link "Pause" at bounding box center [194, 32] width 54 height 20
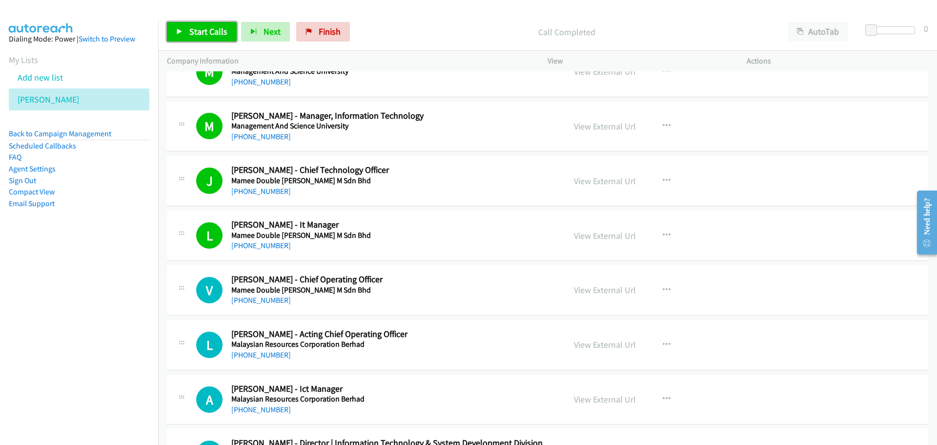
click at [209, 38] on link "Start Calls" at bounding box center [202, 32] width 70 height 20
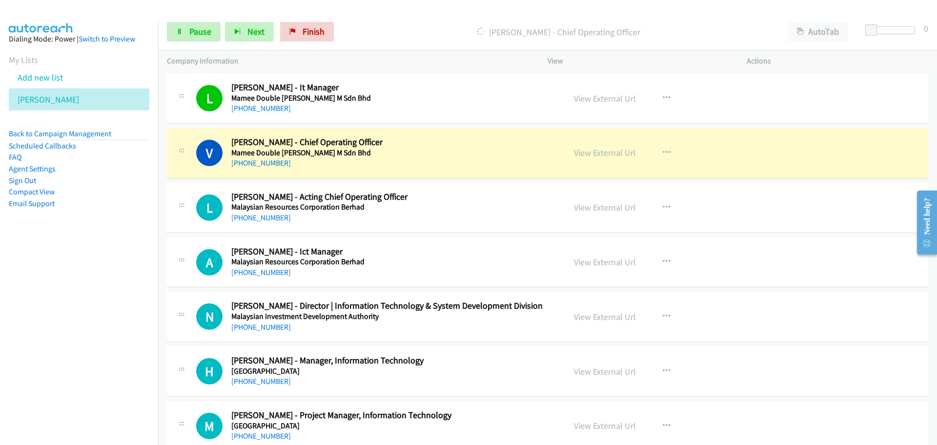
scroll to position [5712, 0]
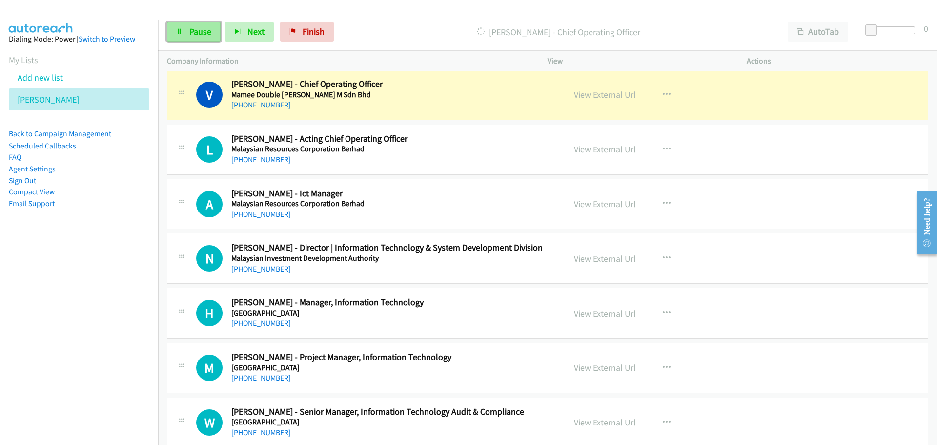
drag, startPoint x: 193, startPoint y: 27, endPoint x: 183, endPoint y: 47, distance: 22.3
click at [193, 27] on span "Pause" at bounding box center [200, 31] width 22 height 11
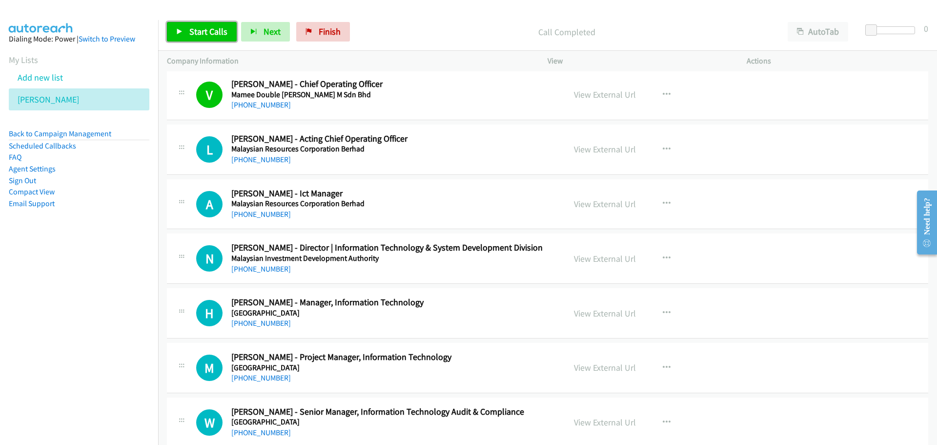
click at [200, 28] on span "Start Calls" at bounding box center [208, 31] width 38 height 11
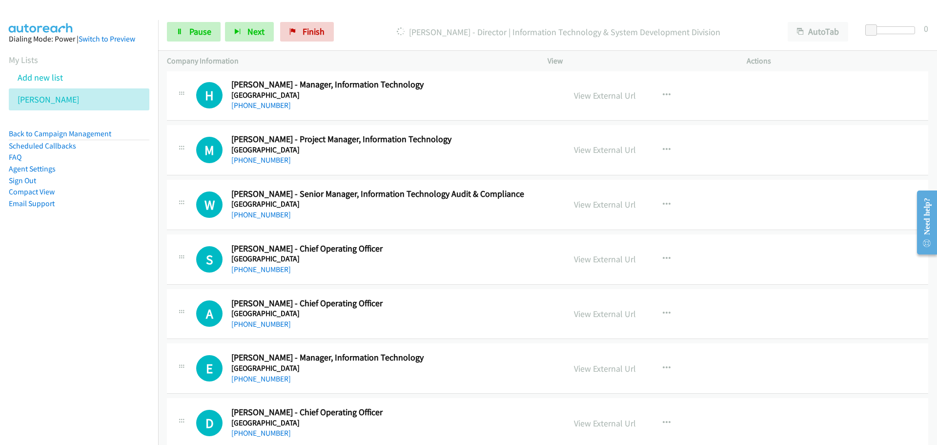
scroll to position [5858, 0]
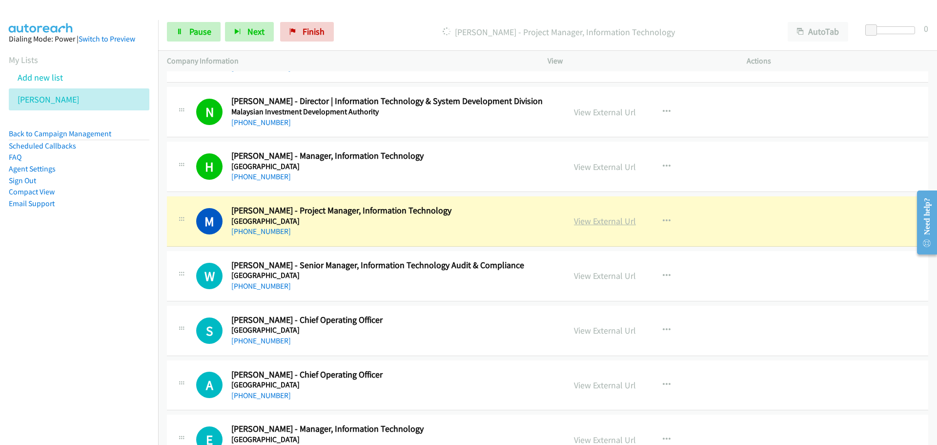
click at [603, 225] on link "View External Url" at bounding box center [605, 220] width 62 height 11
click at [200, 34] on span "Pause" at bounding box center [200, 31] width 22 height 11
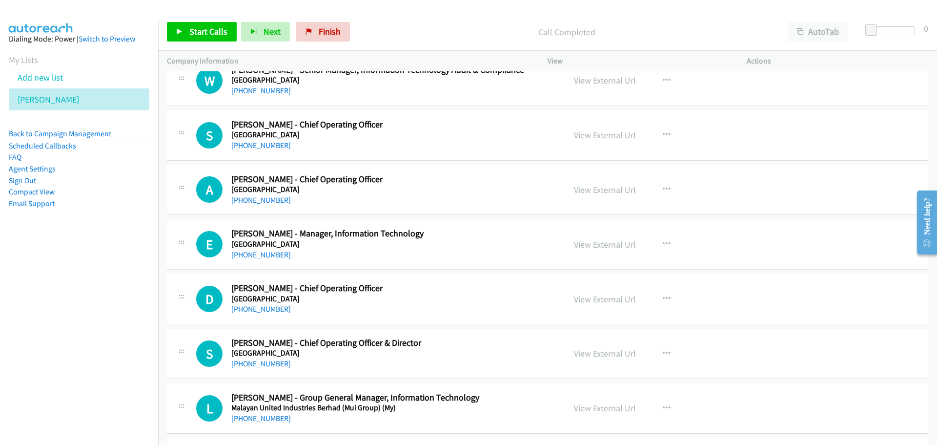
scroll to position [6005, 0]
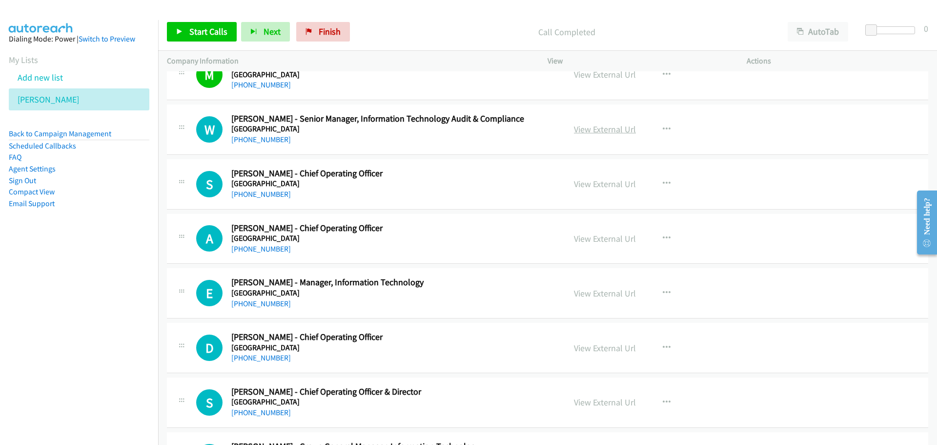
click at [602, 133] on link "View External Url" at bounding box center [605, 129] width 62 height 11
click at [207, 26] on span "Start Calls" at bounding box center [208, 31] width 38 height 11
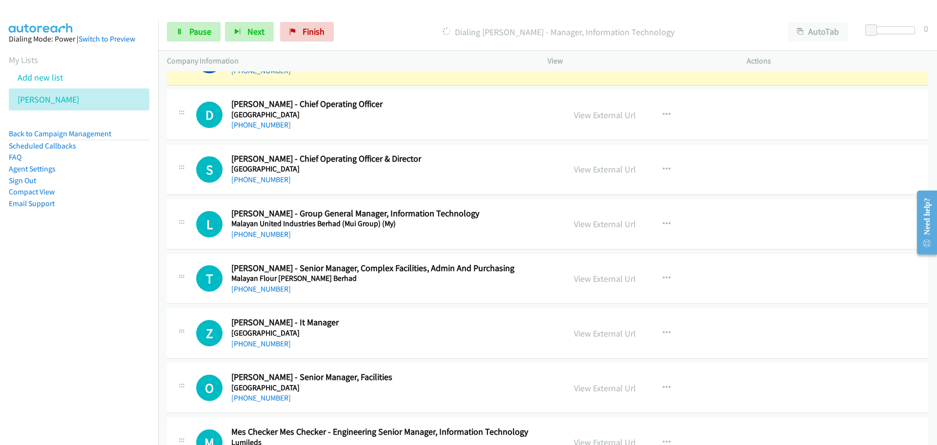
scroll to position [6249, 0]
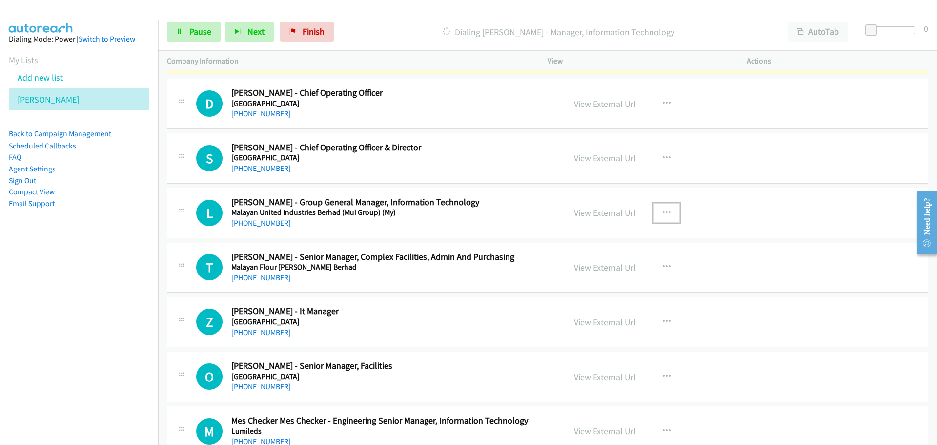
click at [666, 219] on button "button" at bounding box center [667, 213] width 26 height 20
click at [601, 272] on link "Start Calls Here" at bounding box center [615, 277] width 130 height 20
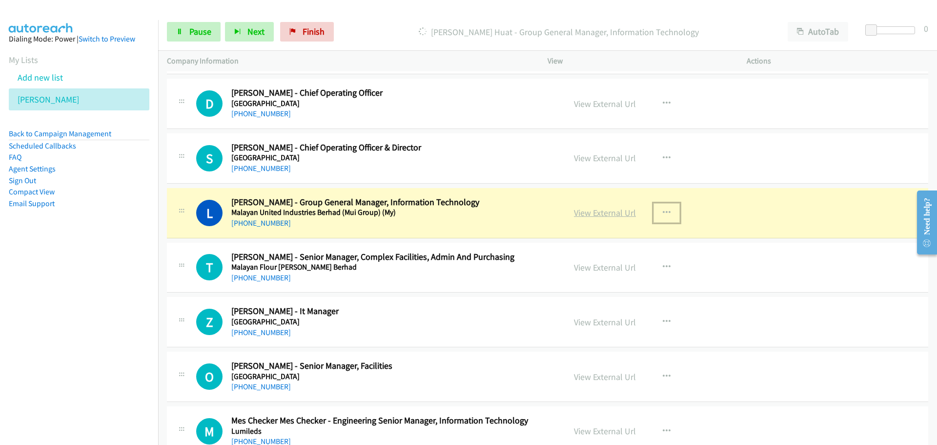
click at [610, 217] on link "View External Url" at bounding box center [605, 212] width 62 height 11
click at [196, 38] on link "Pause" at bounding box center [194, 32] width 54 height 20
